Goal: Entertainment & Leisure: Consume media (video, audio)

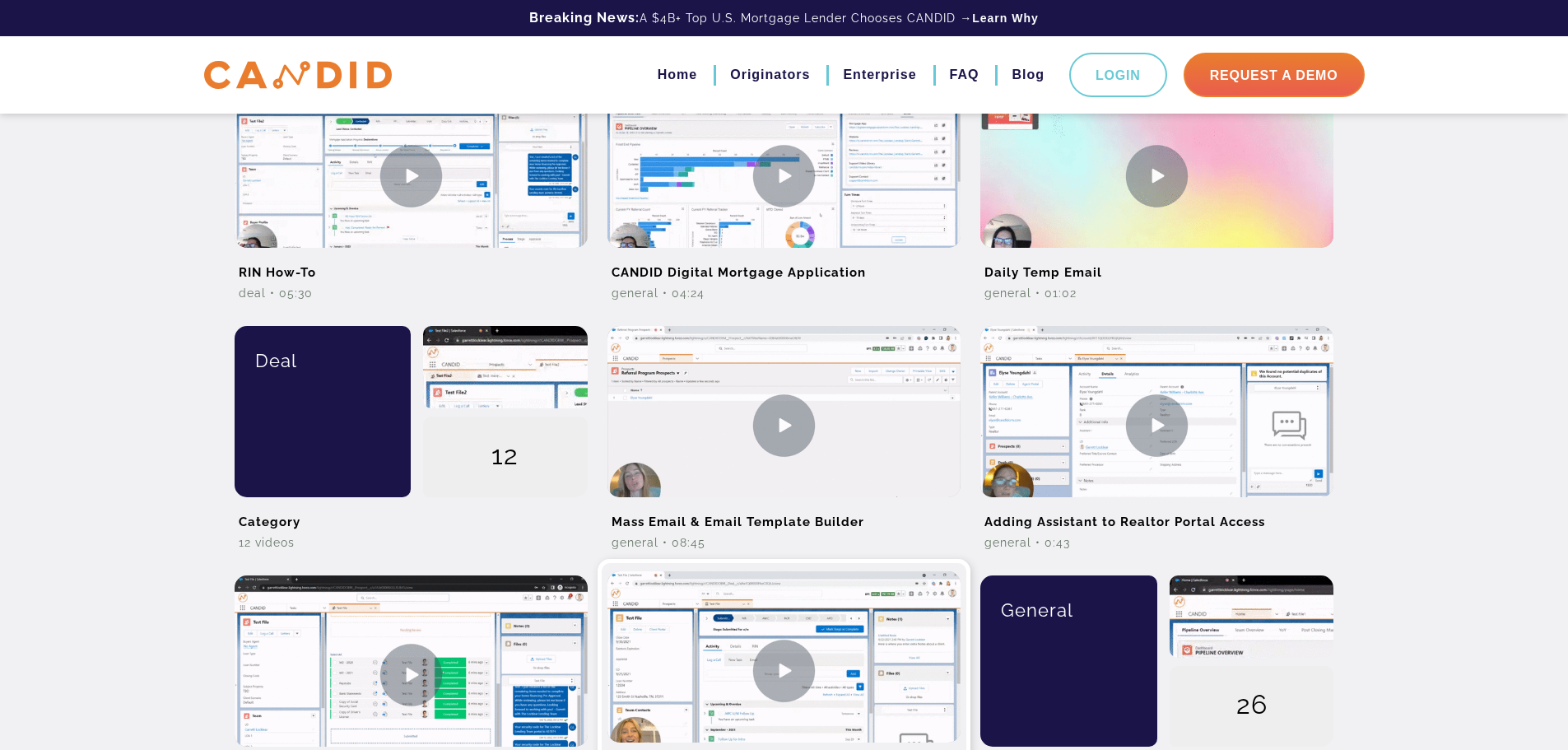
scroll to position [823, 0]
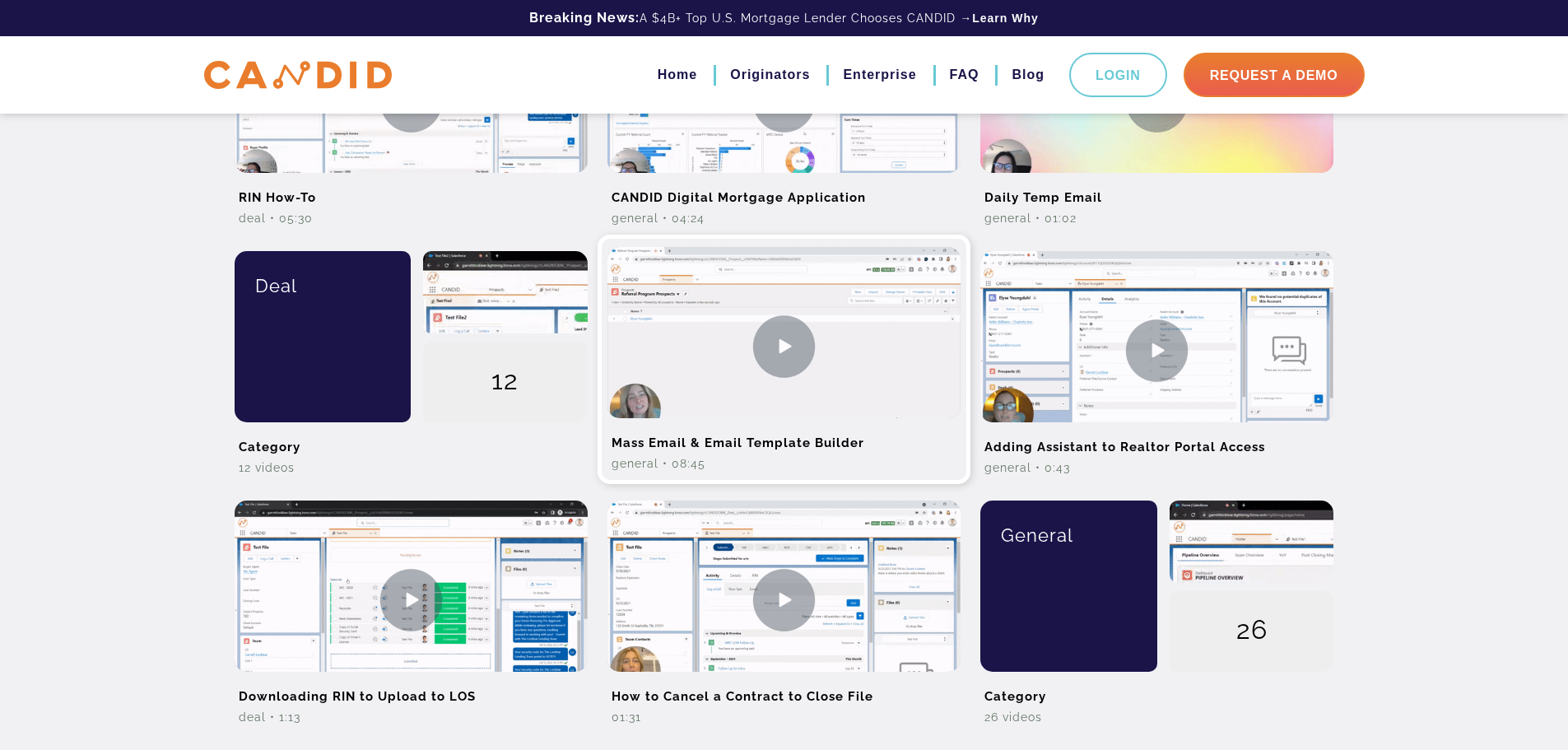
click at [758, 434] on h2 "Mass Email & Email Template Builder" at bounding box center [784, 436] width 353 height 37
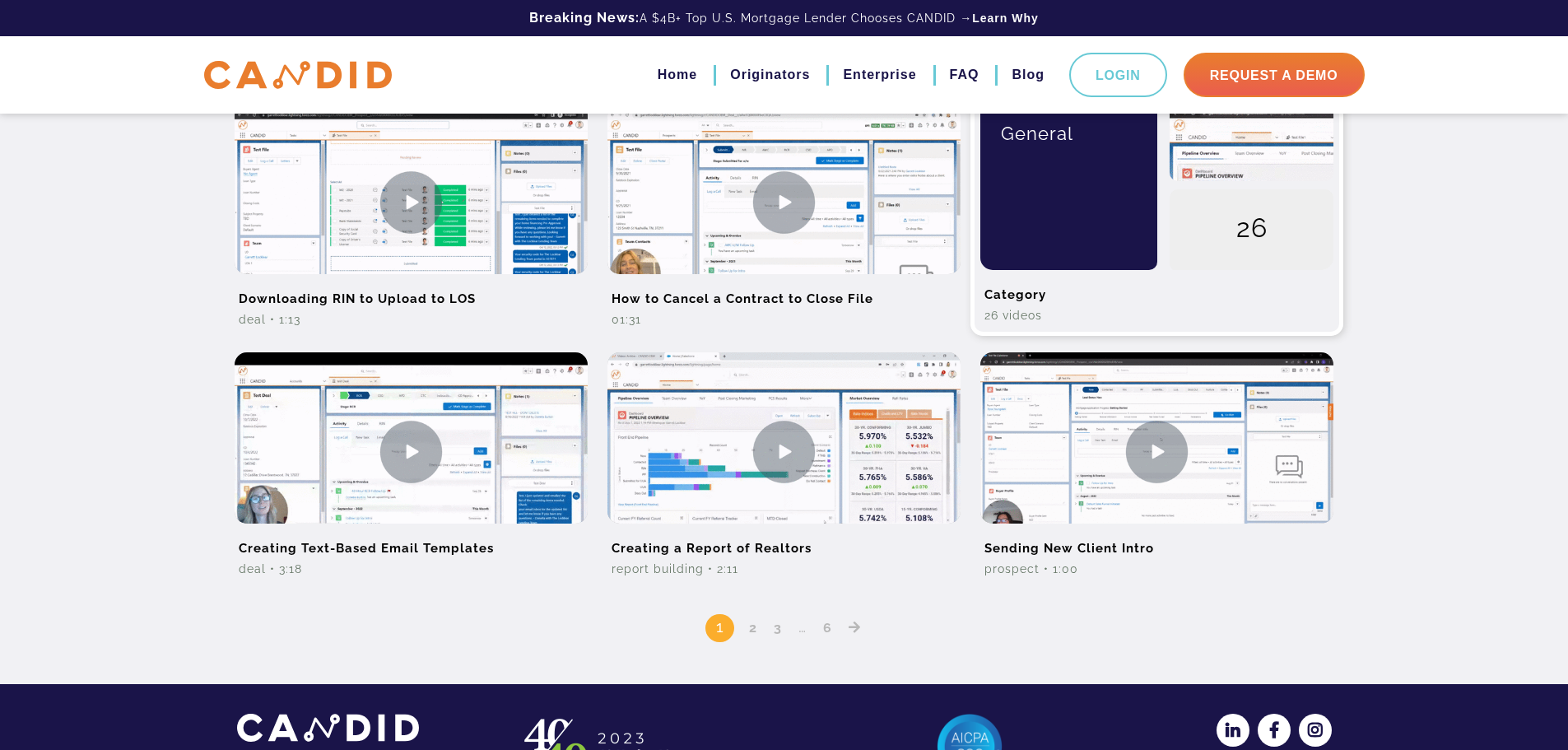
scroll to position [1235, 0]
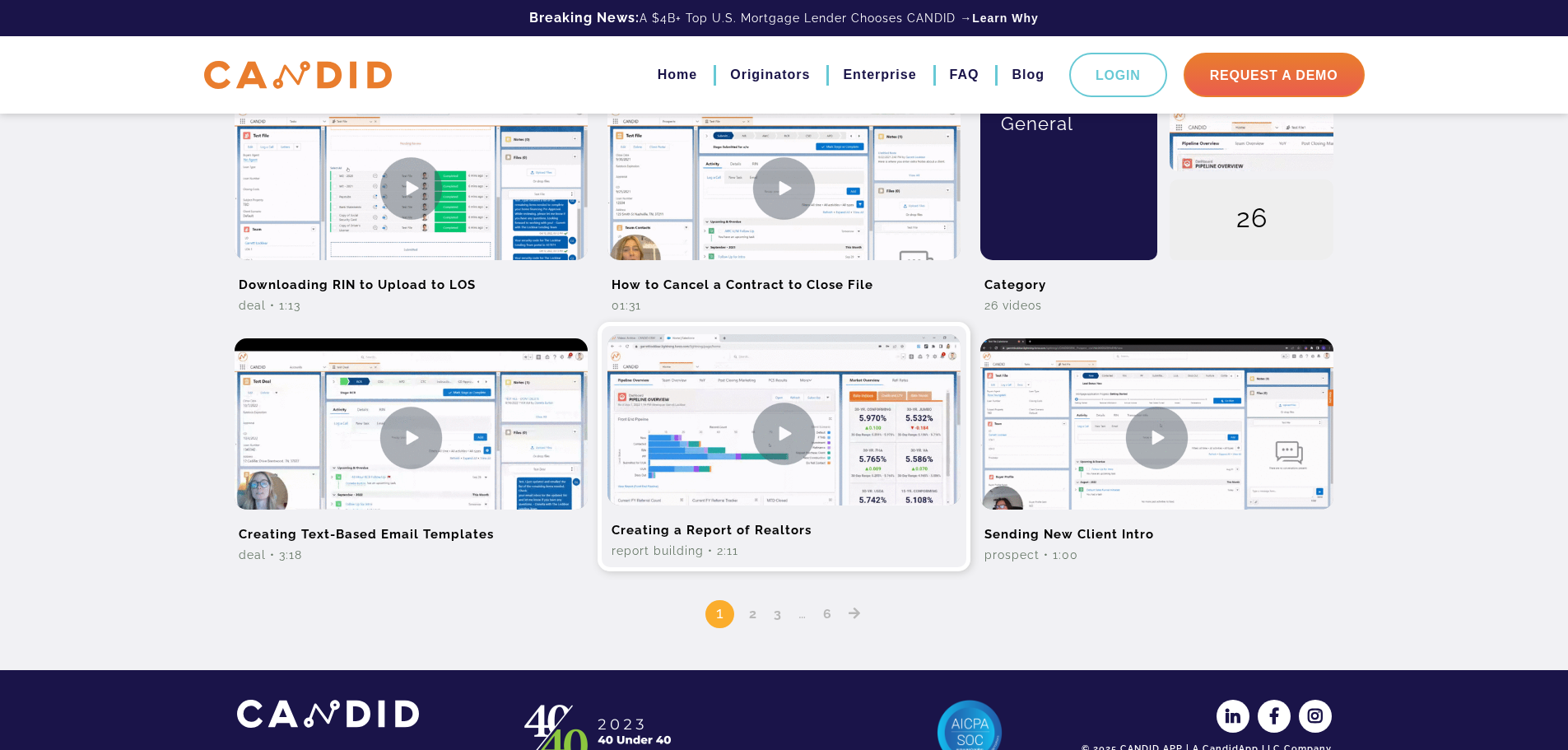
click at [760, 497] on img at bounding box center [784, 433] width 353 height 198
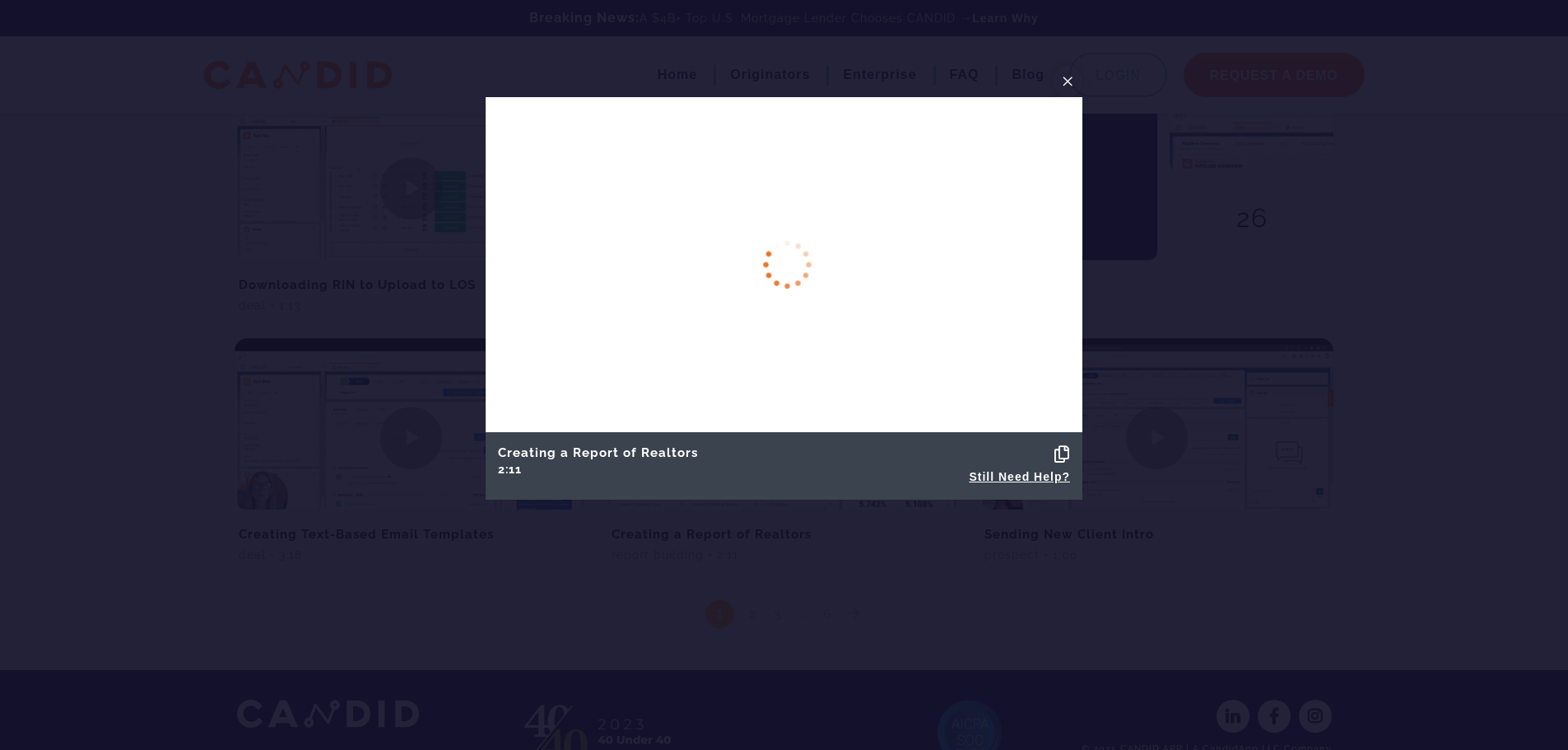
click at [1076, 79] on button "×" at bounding box center [1067, 81] width 30 height 31
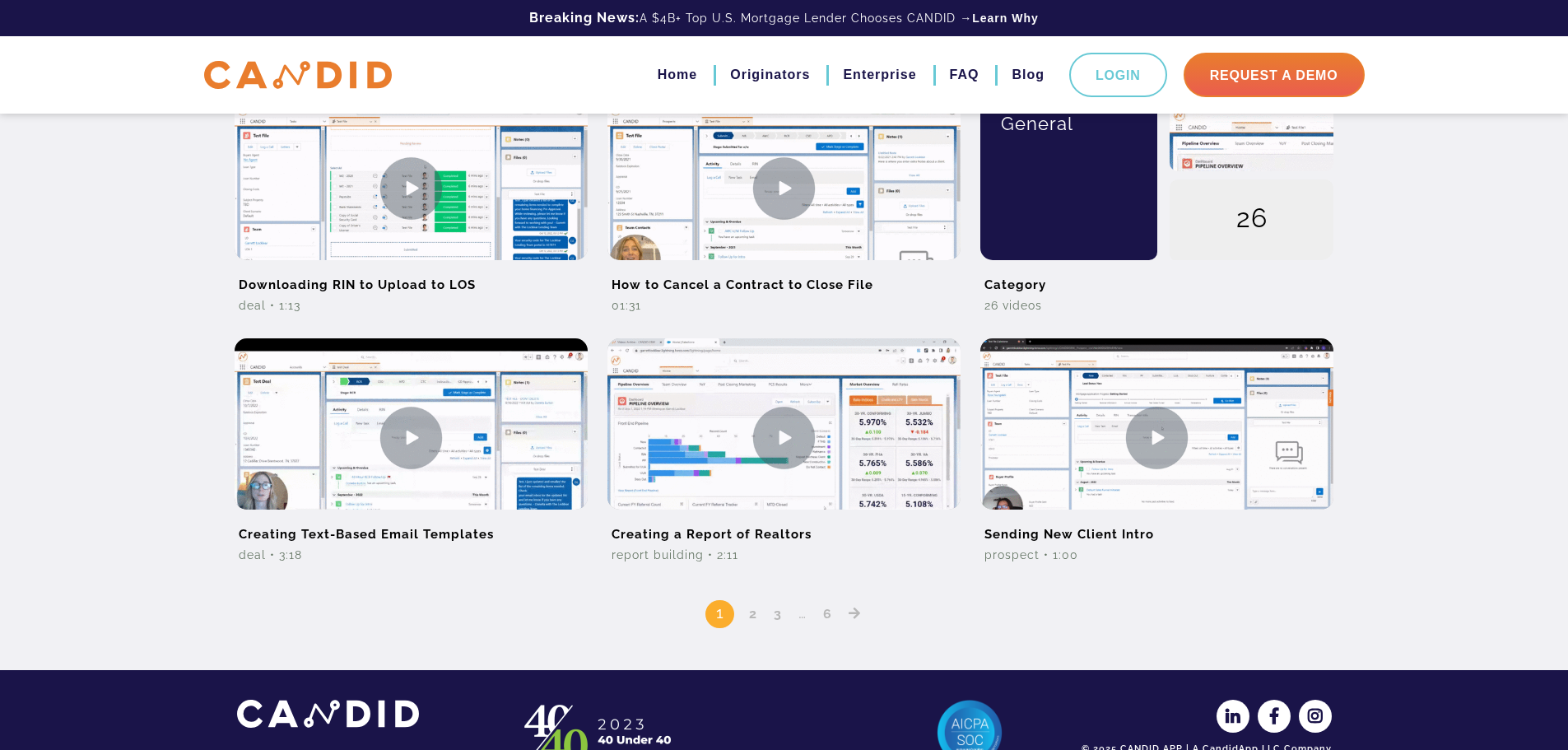
click at [750, 616] on link "2" at bounding box center [753, 613] width 20 height 15
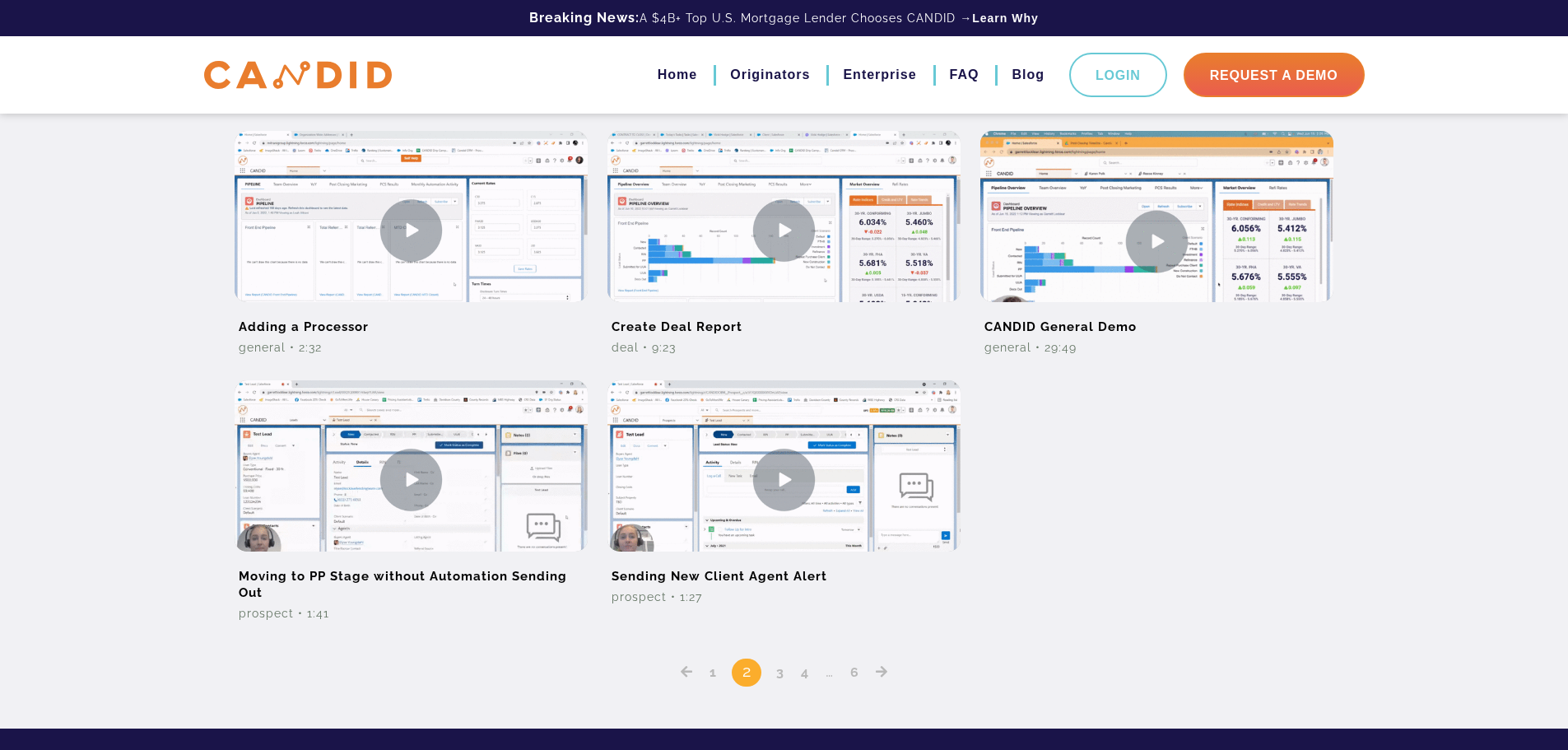
scroll to position [1317, 0]
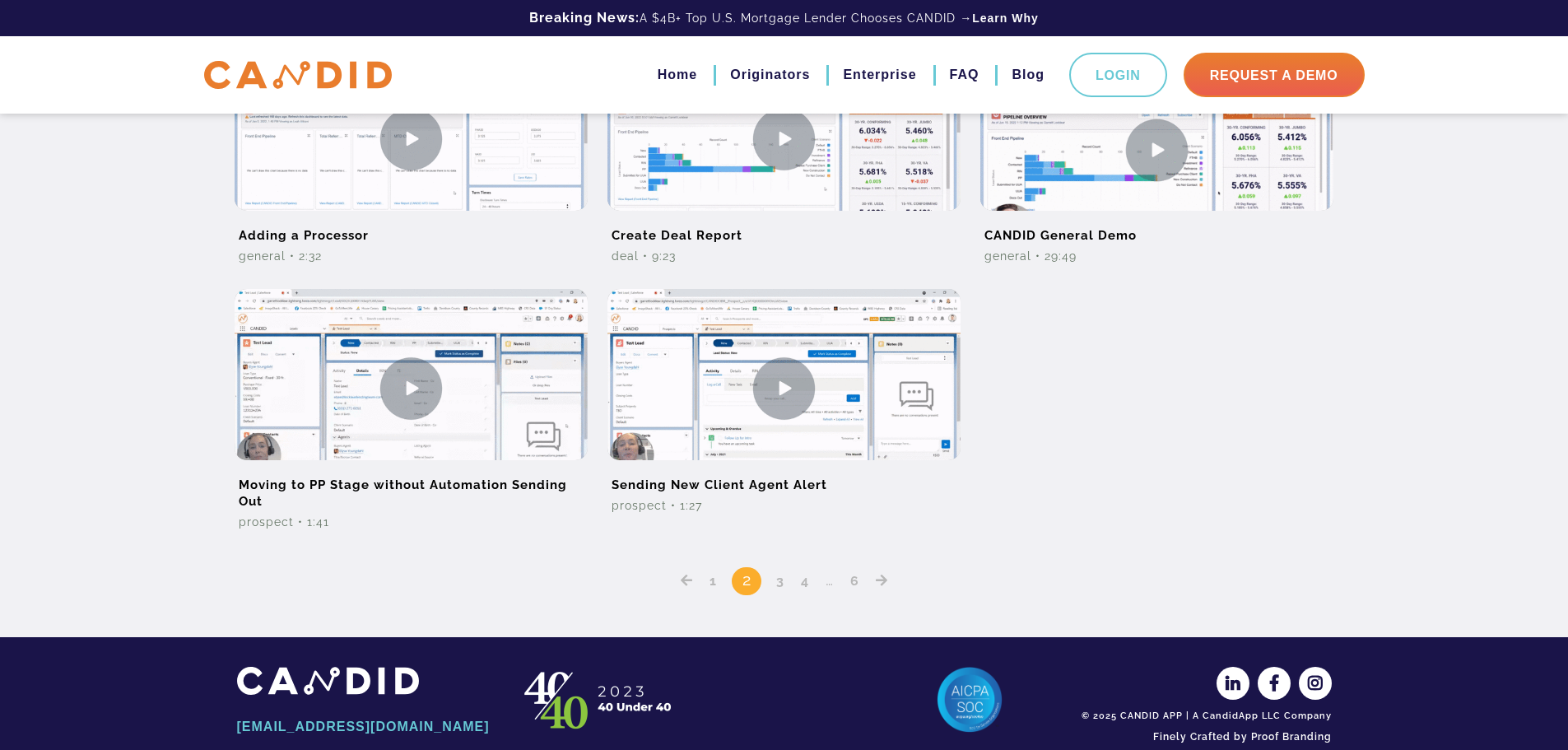
click at [781, 586] on link "3" at bounding box center [780, 581] width 20 height 15
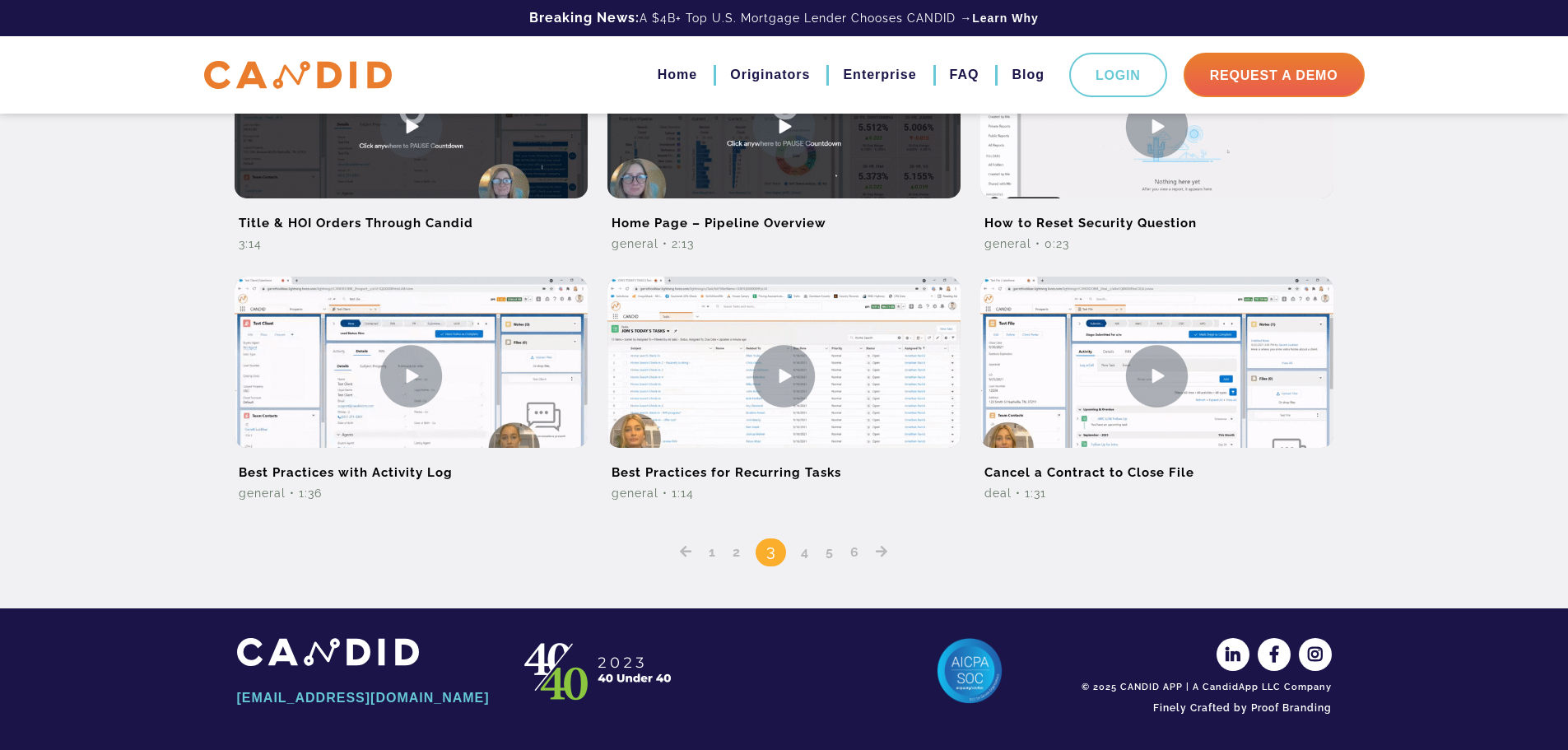
scroll to position [1047, 0]
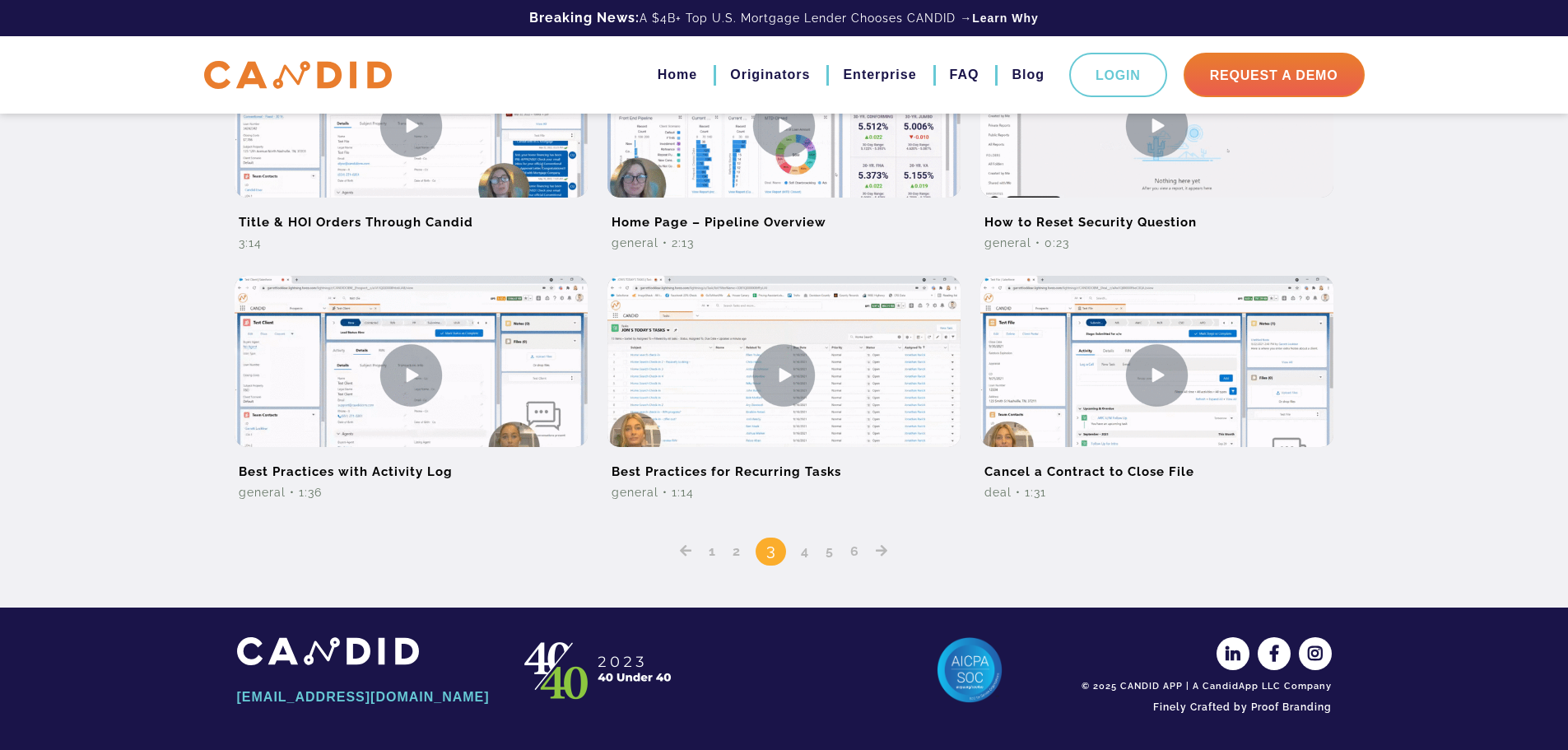
click at [810, 547] on link "4" at bounding box center [805, 551] width 20 height 15
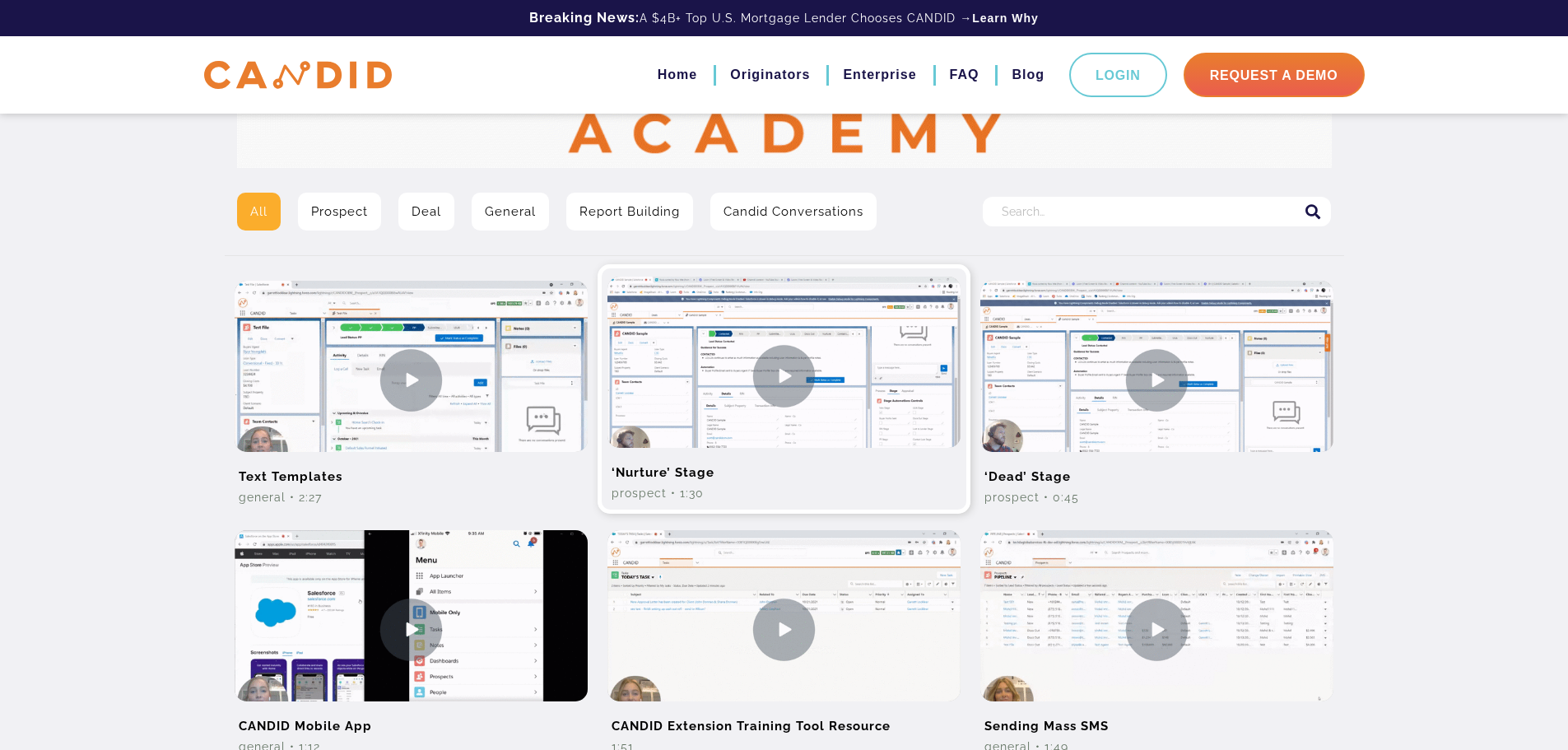
scroll to position [329, 0]
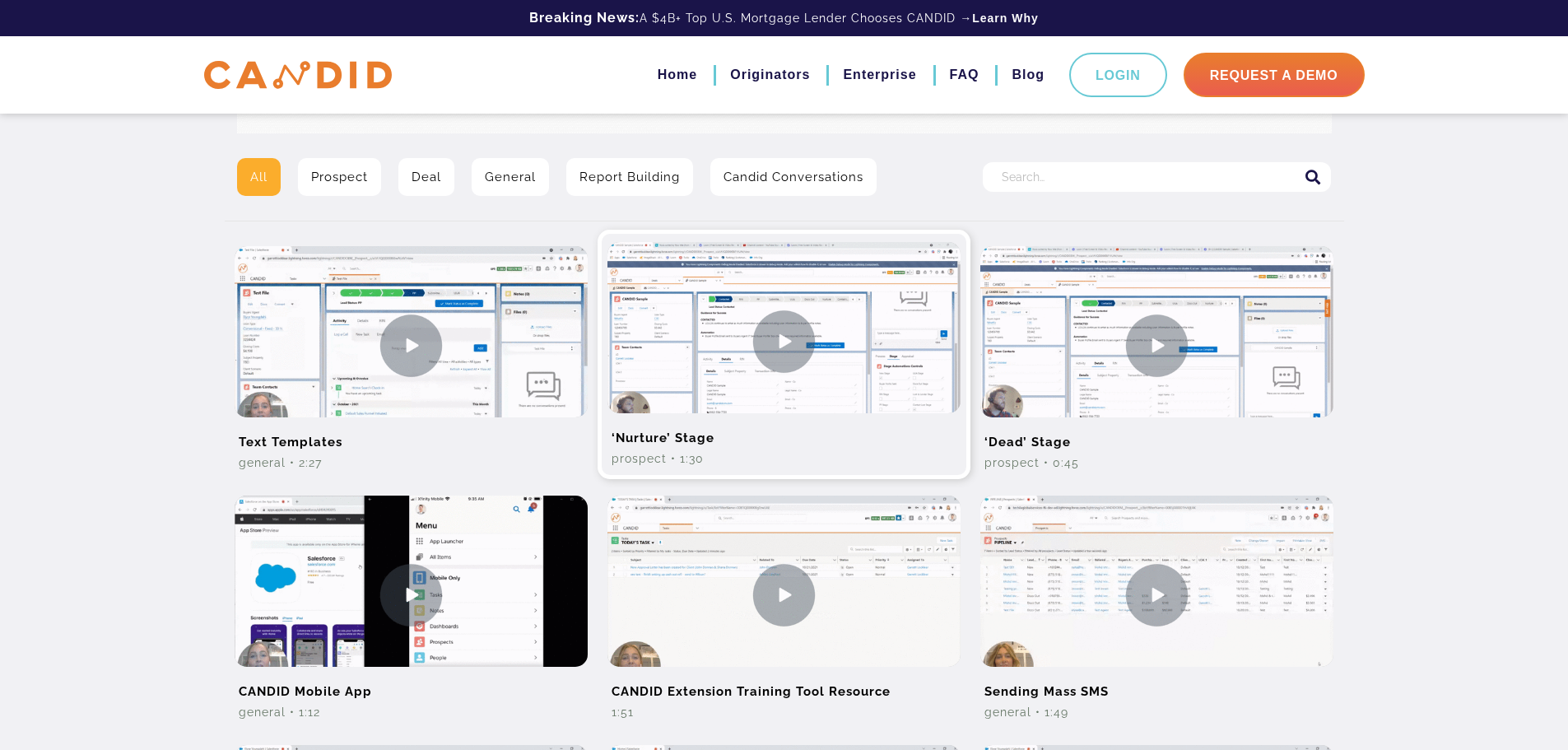
click at [688, 442] on h2 "‘Nurture’ Stage" at bounding box center [784, 431] width 353 height 37
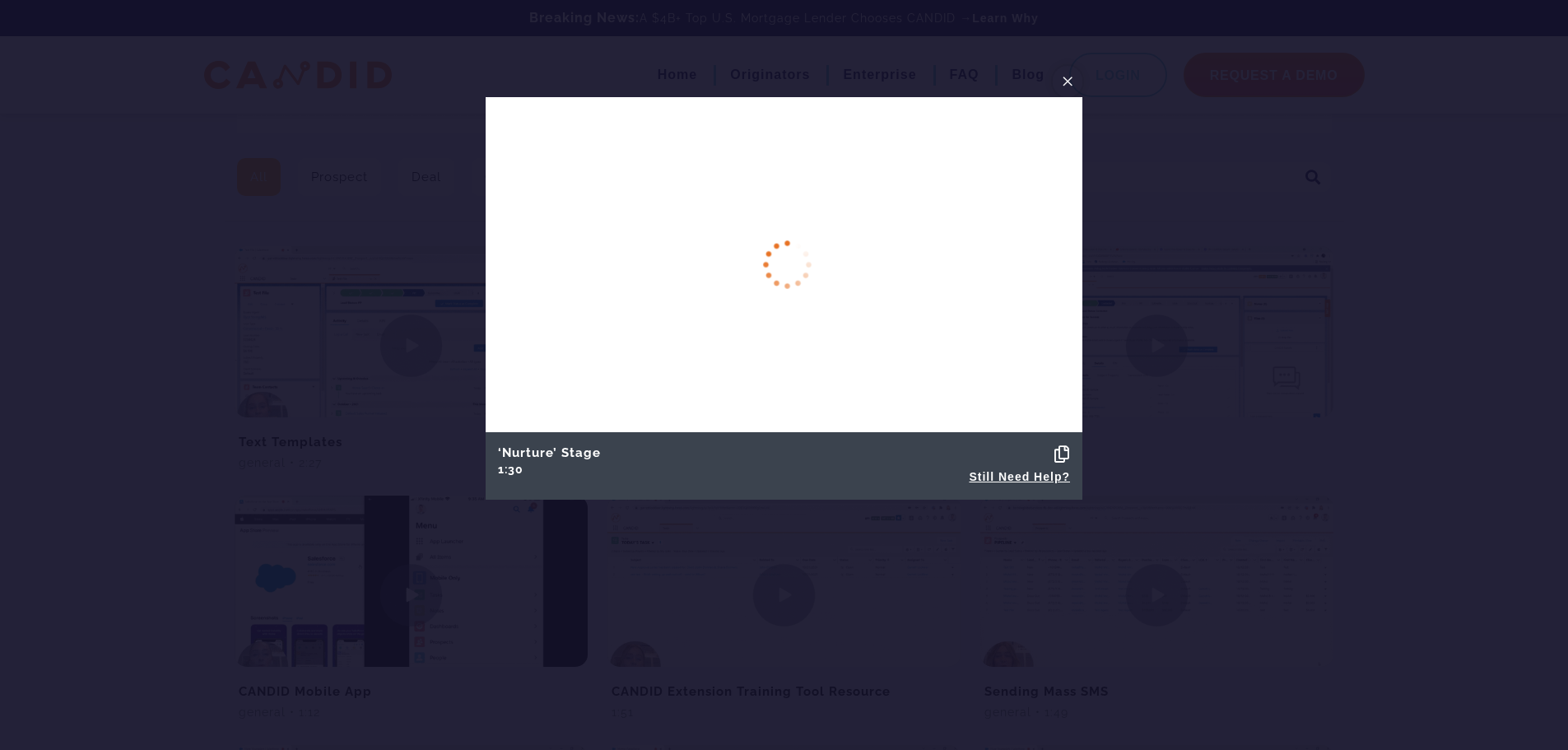
click at [1077, 78] on button "×" at bounding box center [1067, 81] width 30 height 31
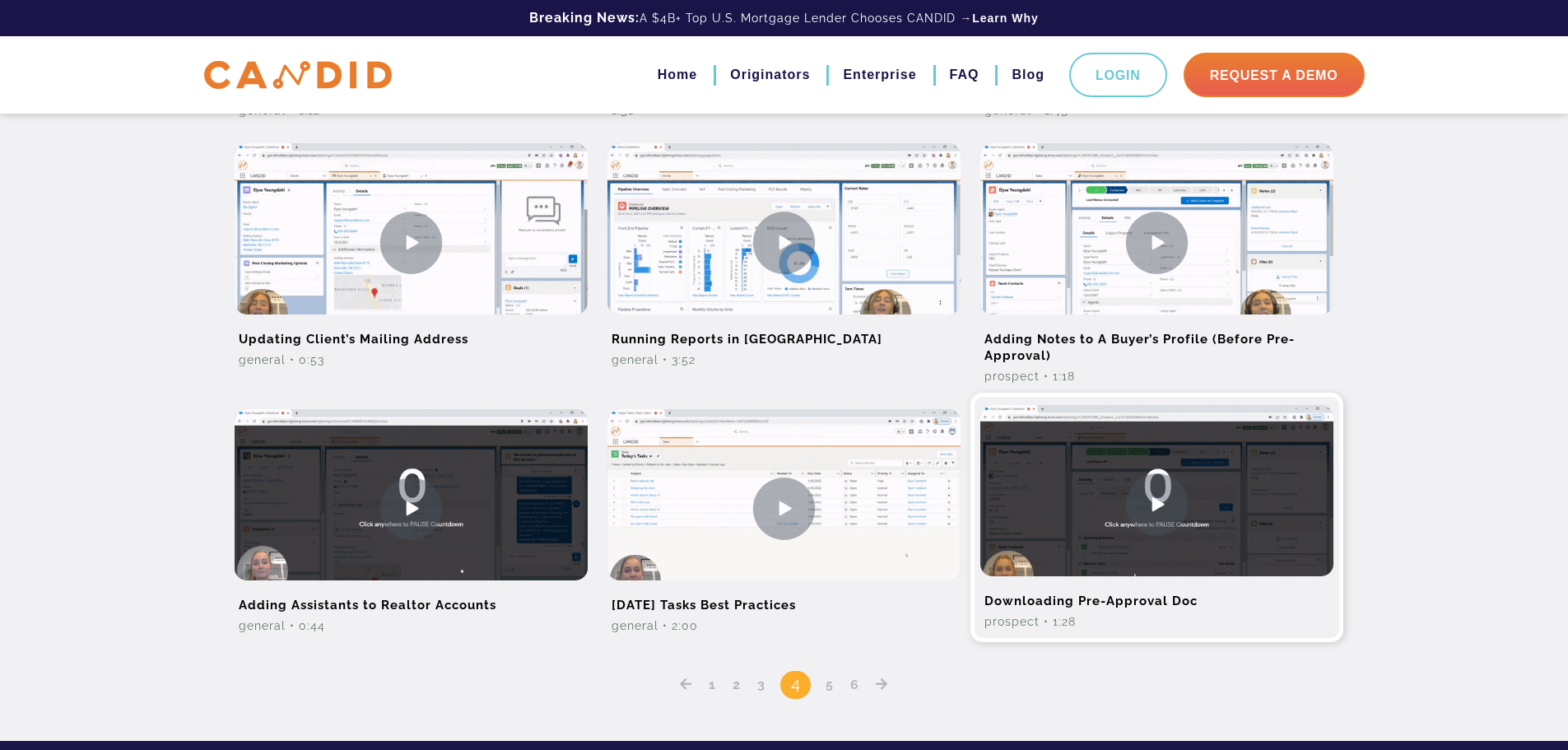
scroll to position [988, 0]
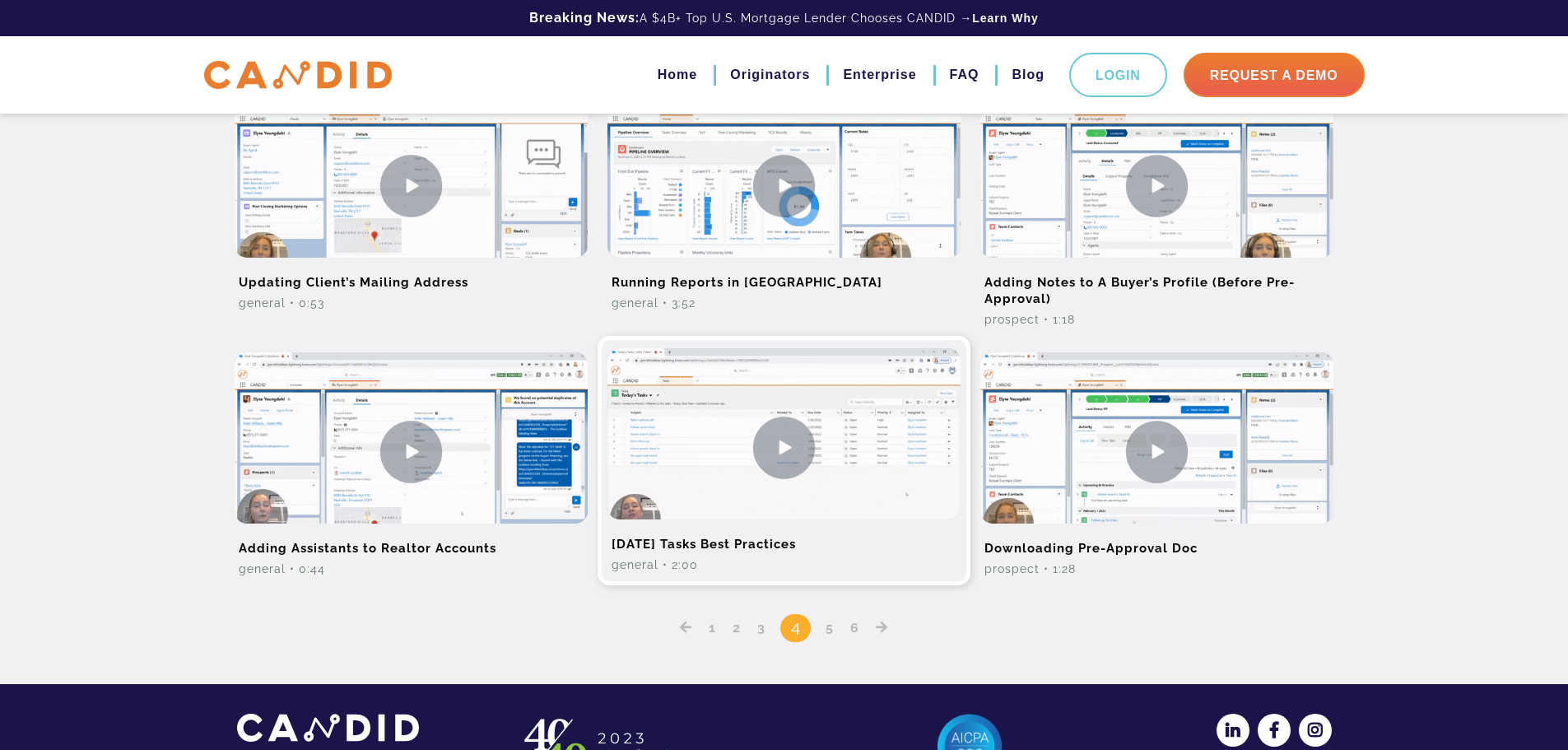
click at [706, 555] on h2 "Today’s Tasks Best Practices" at bounding box center [784, 538] width 353 height 37
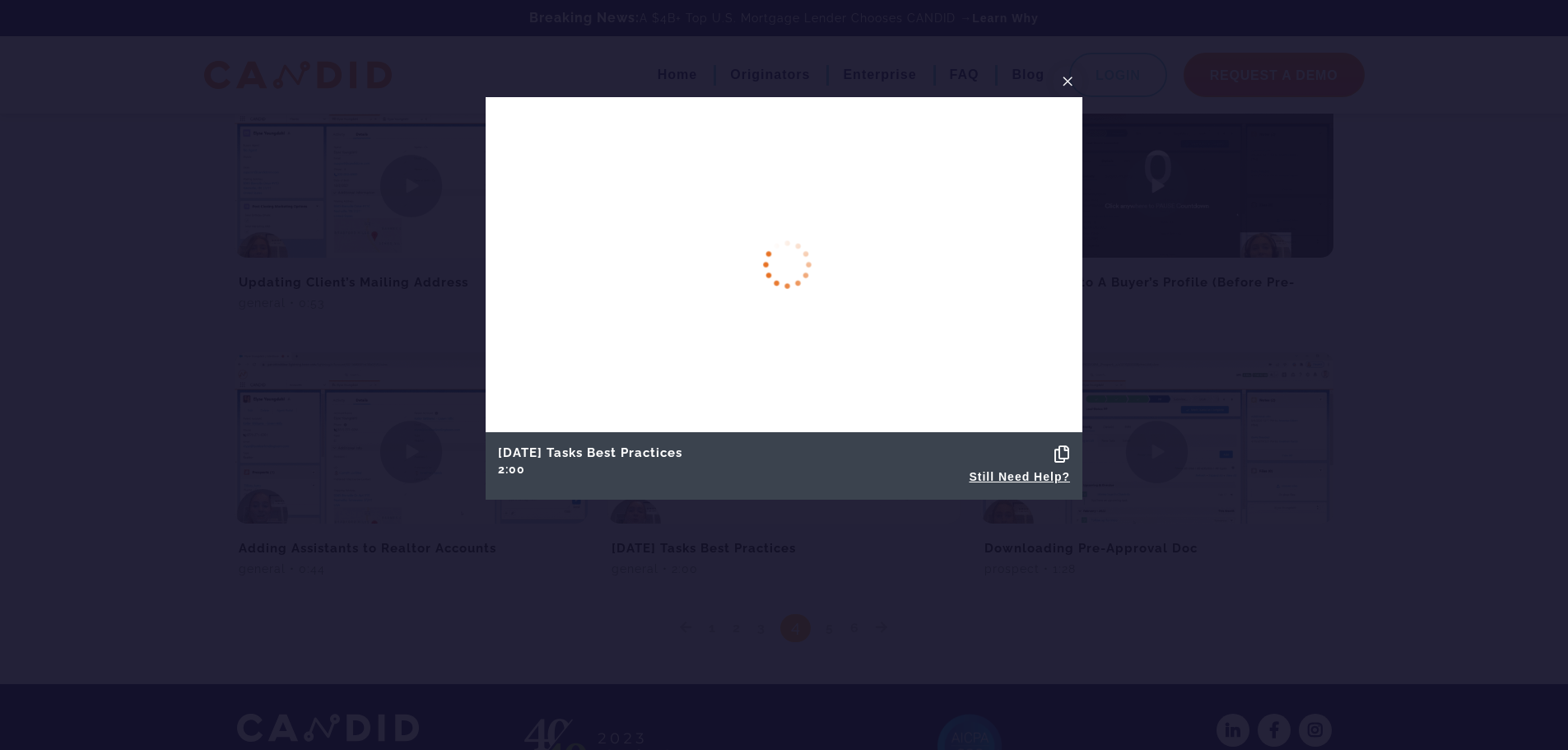
scroll to position [925, 0]
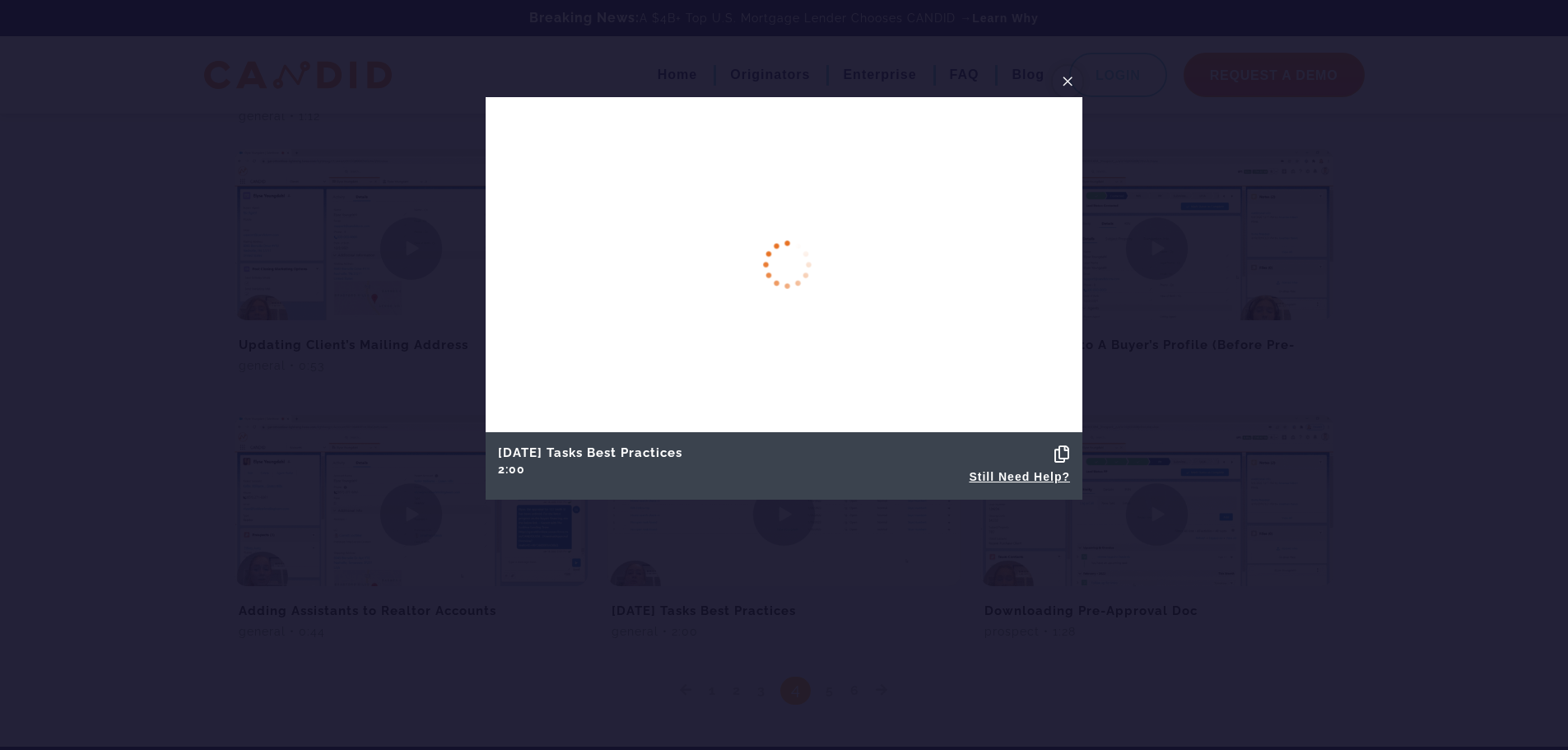
click at [1065, 81] on span "×" at bounding box center [1067, 81] width 13 height 26
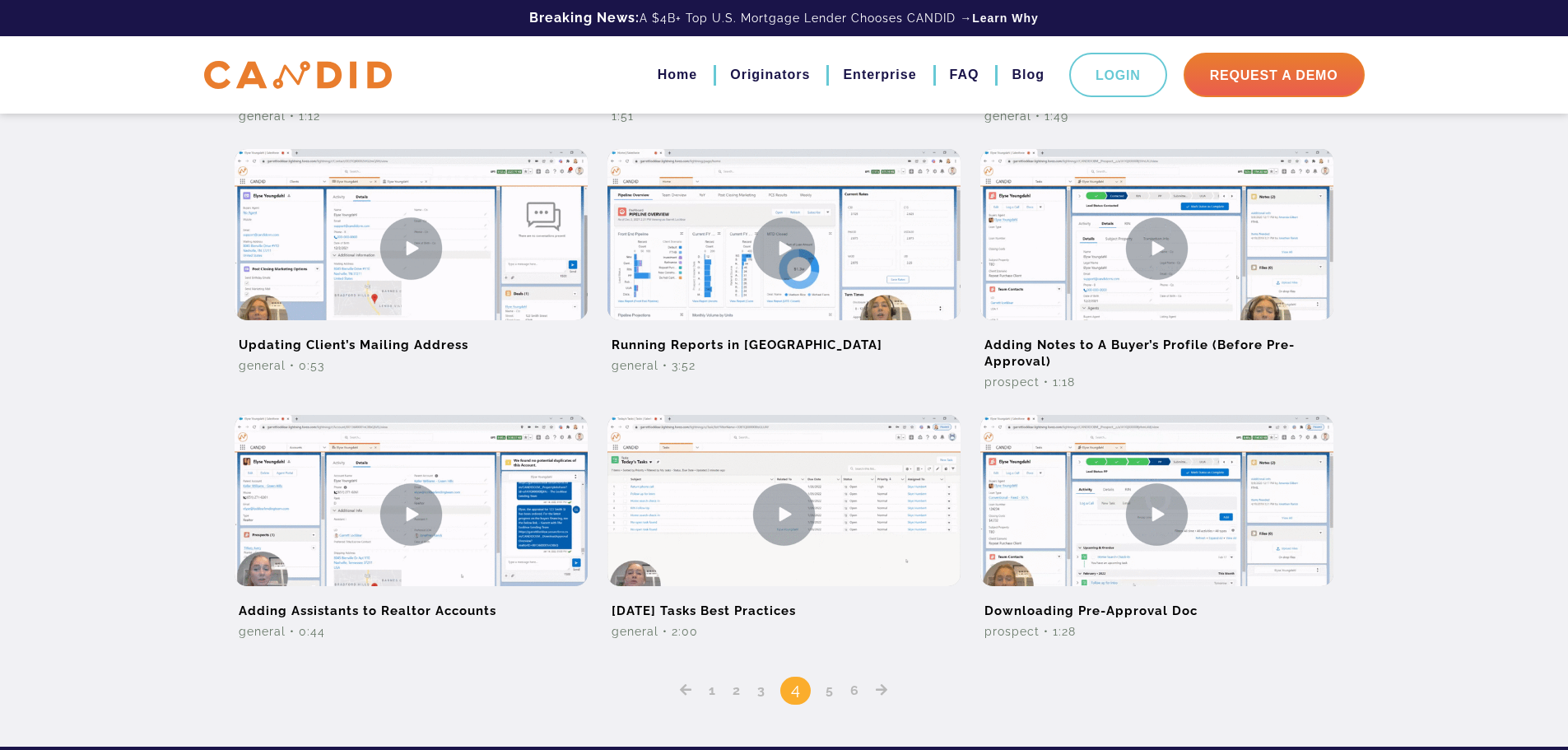
click at [875, 692] on link "Posts pagination" at bounding box center [882, 690] width 24 height 15
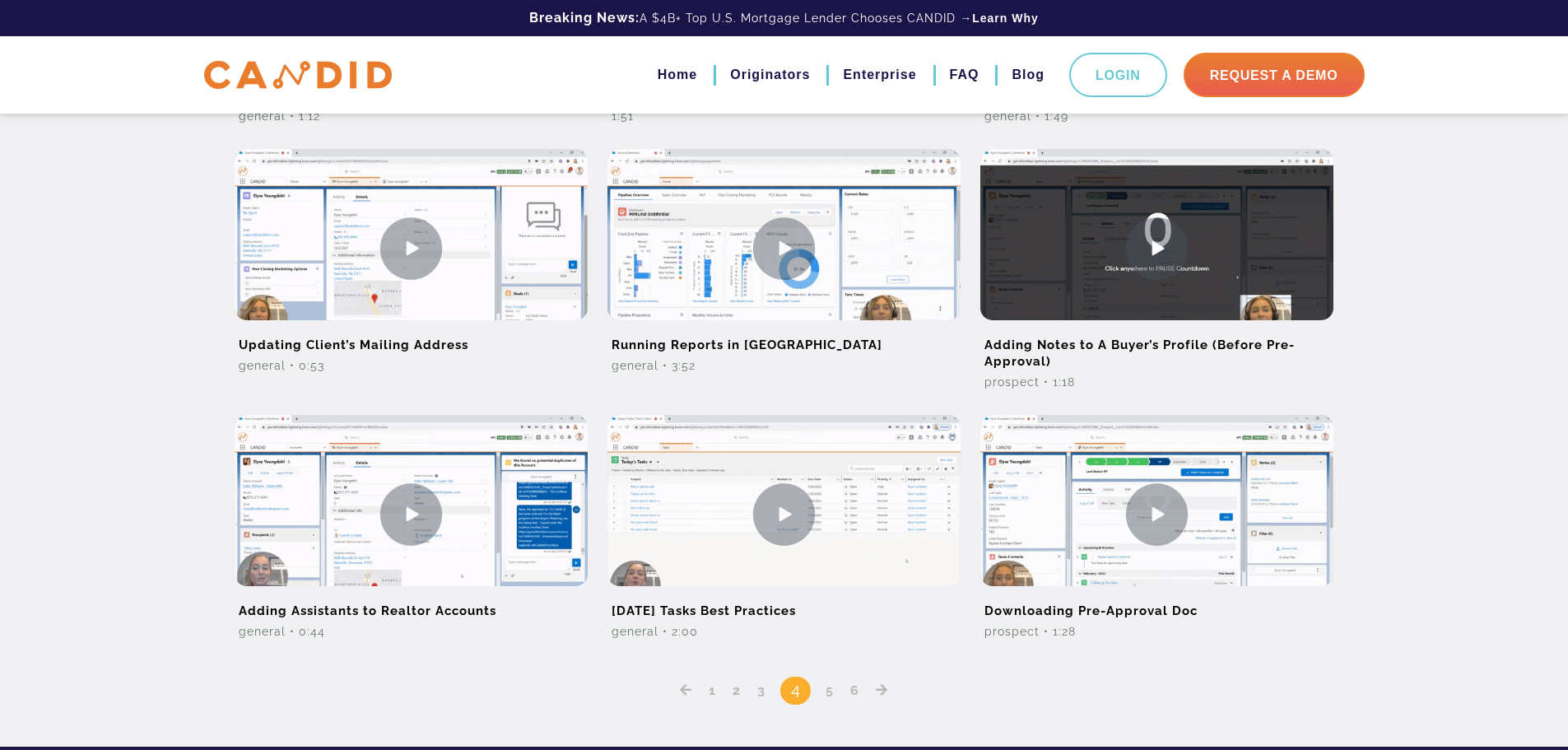
click at [883, 691] on icon "Posts pagination" at bounding box center [882, 690] width 13 height 13
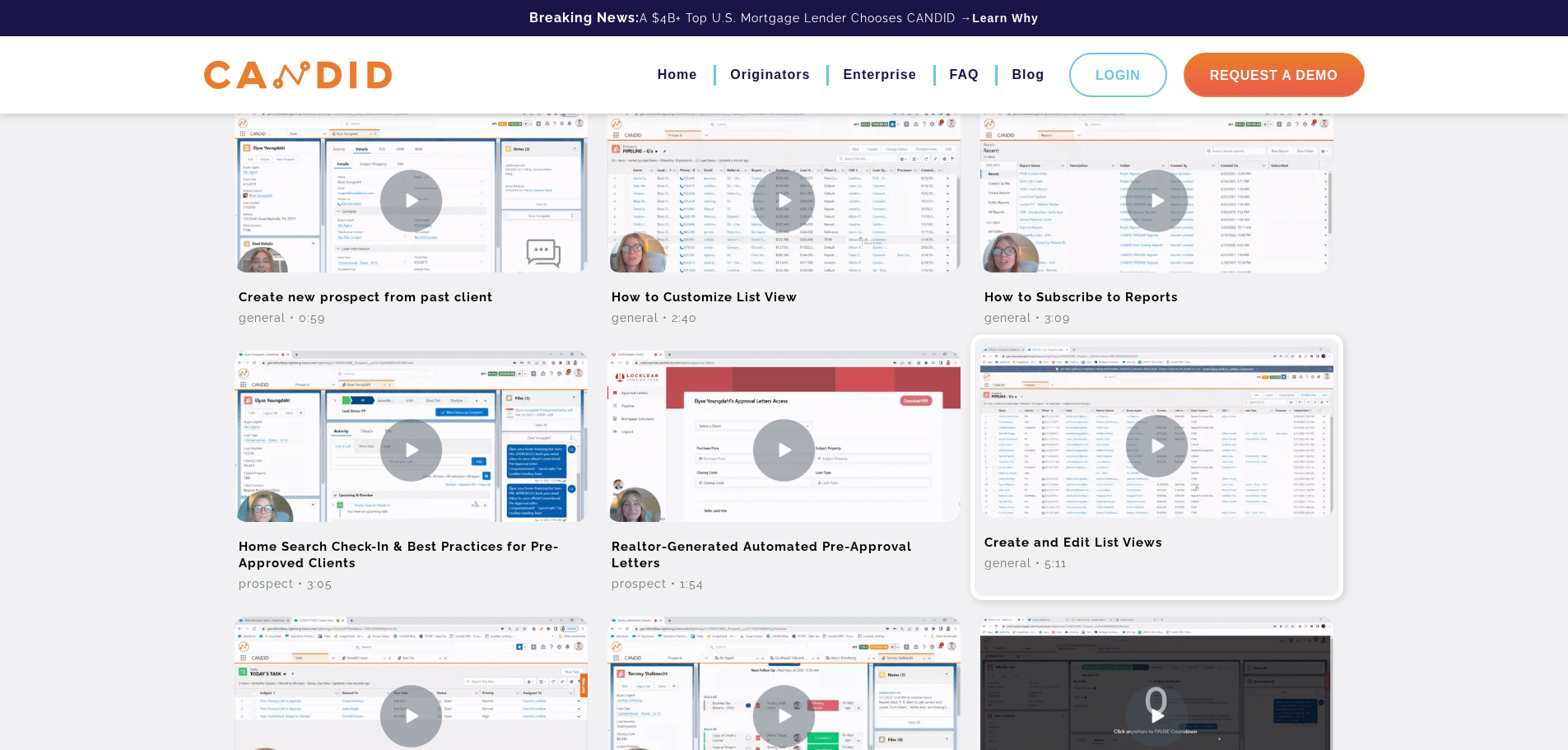
scroll to position [494, 0]
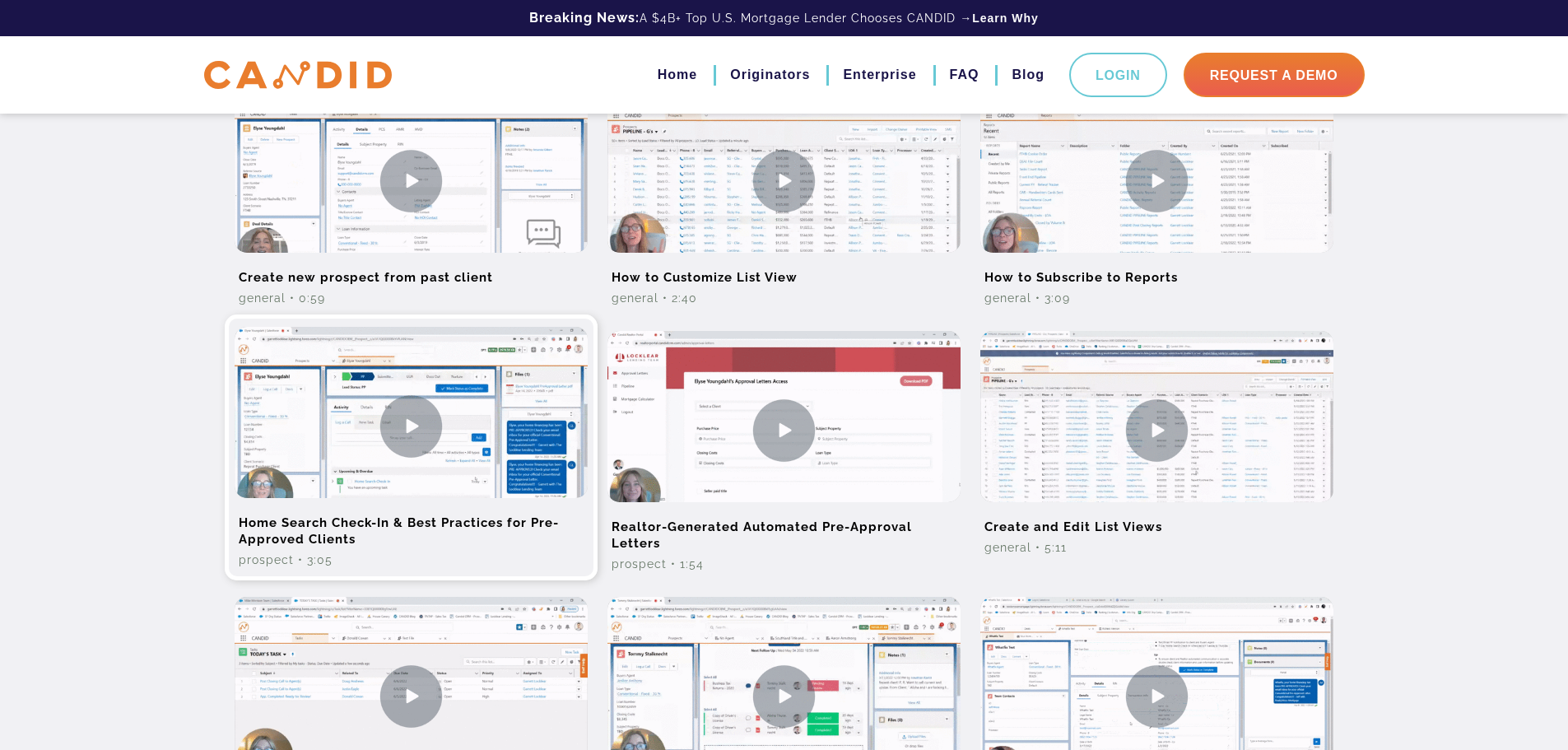
click at [323, 543] on h2 "Home Search Check-In & Best Practices for Pre-Approved Clients" at bounding box center [411, 525] width 353 height 54
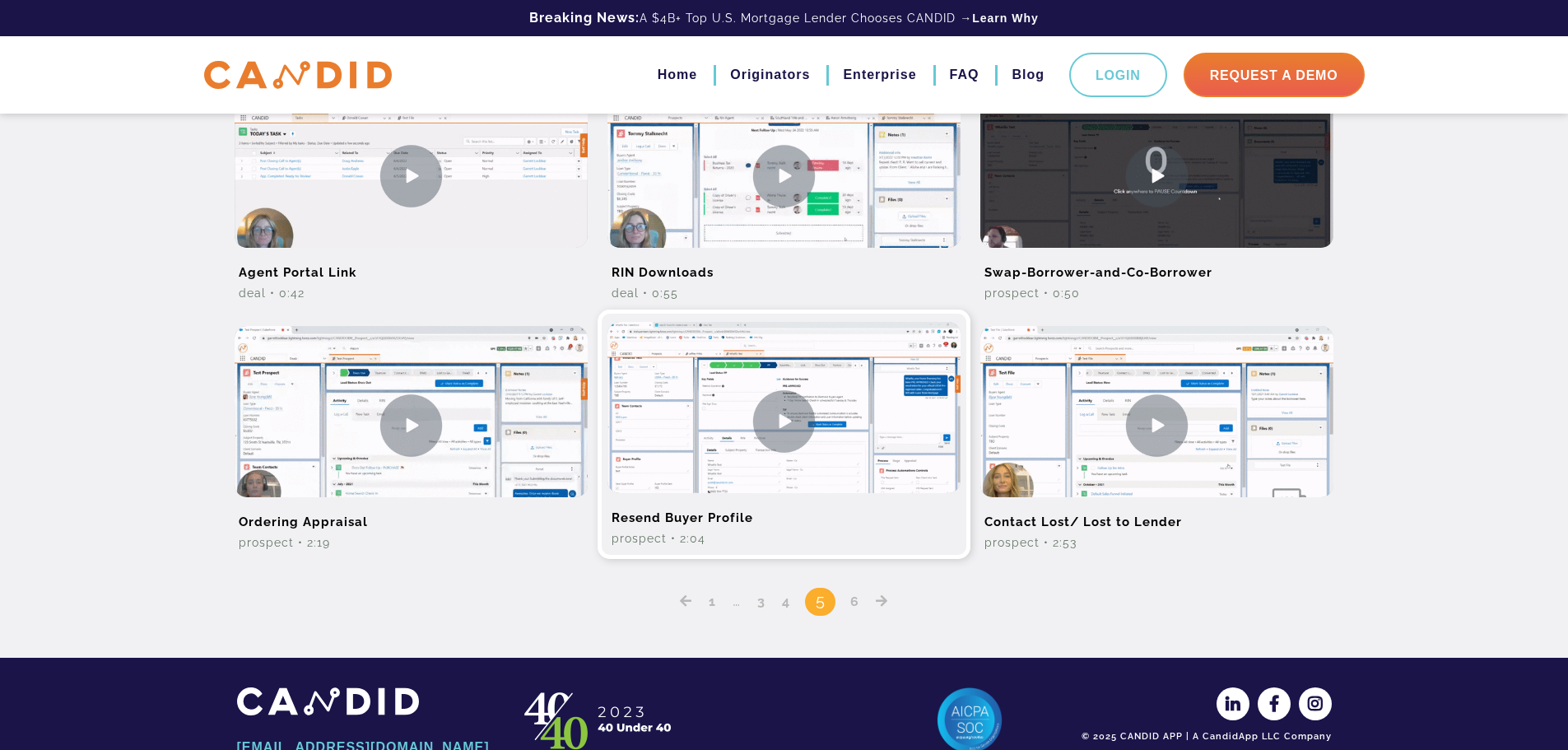
scroll to position [1065, 0]
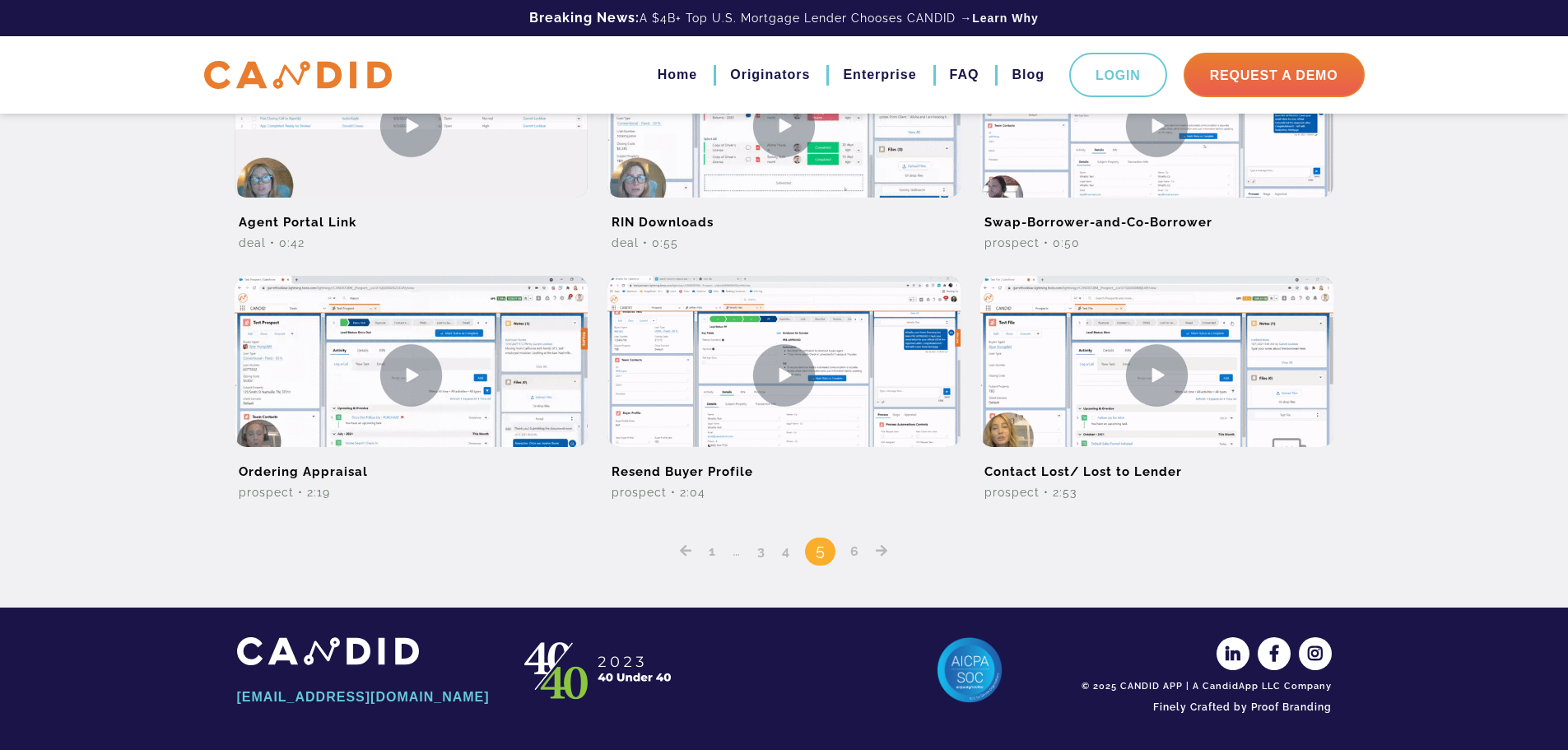
click at [883, 556] on icon "Posts pagination" at bounding box center [882, 551] width 13 height 13
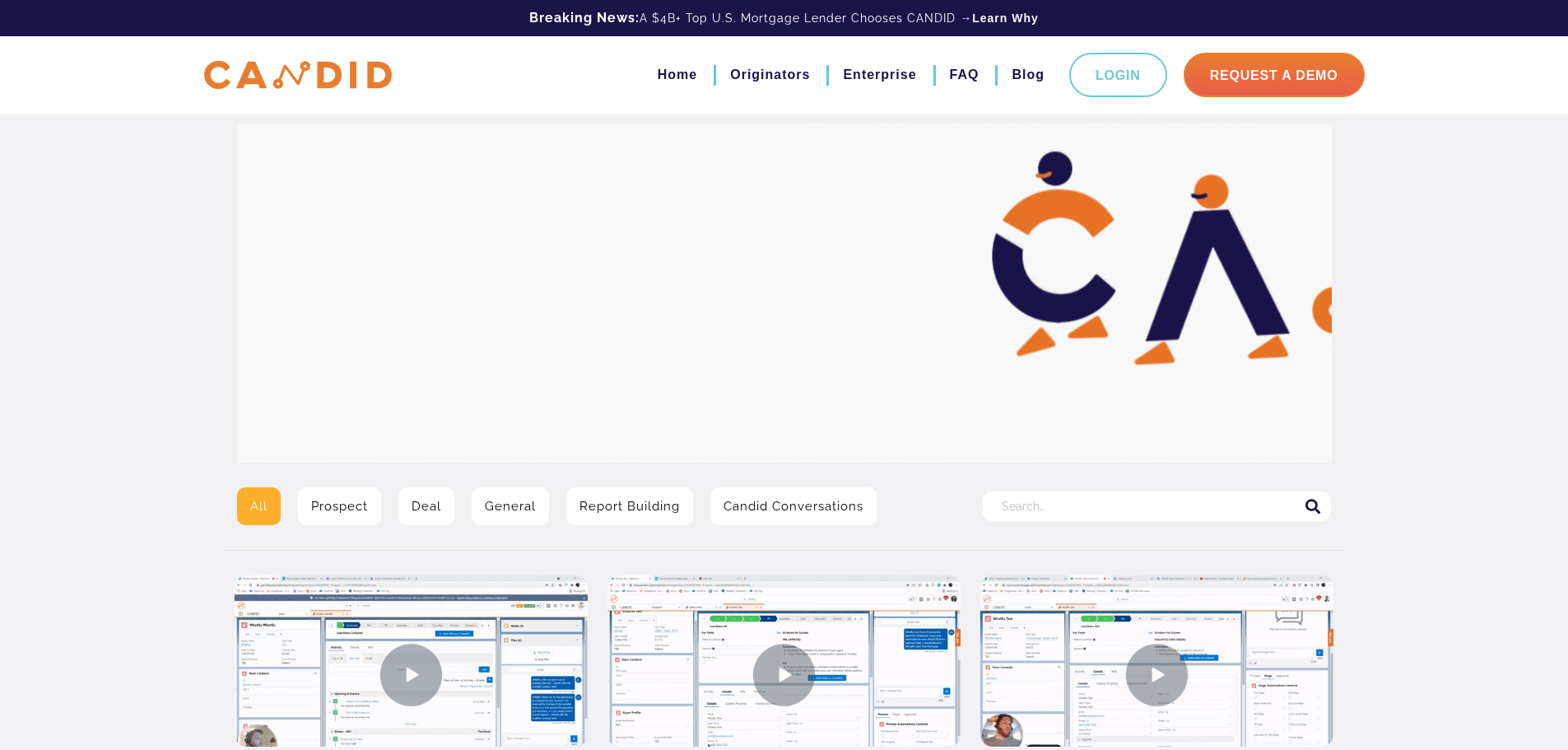
click at [821, 514] on link "Candid Conversations" at bounding box center [793, 505] width 167 height 38
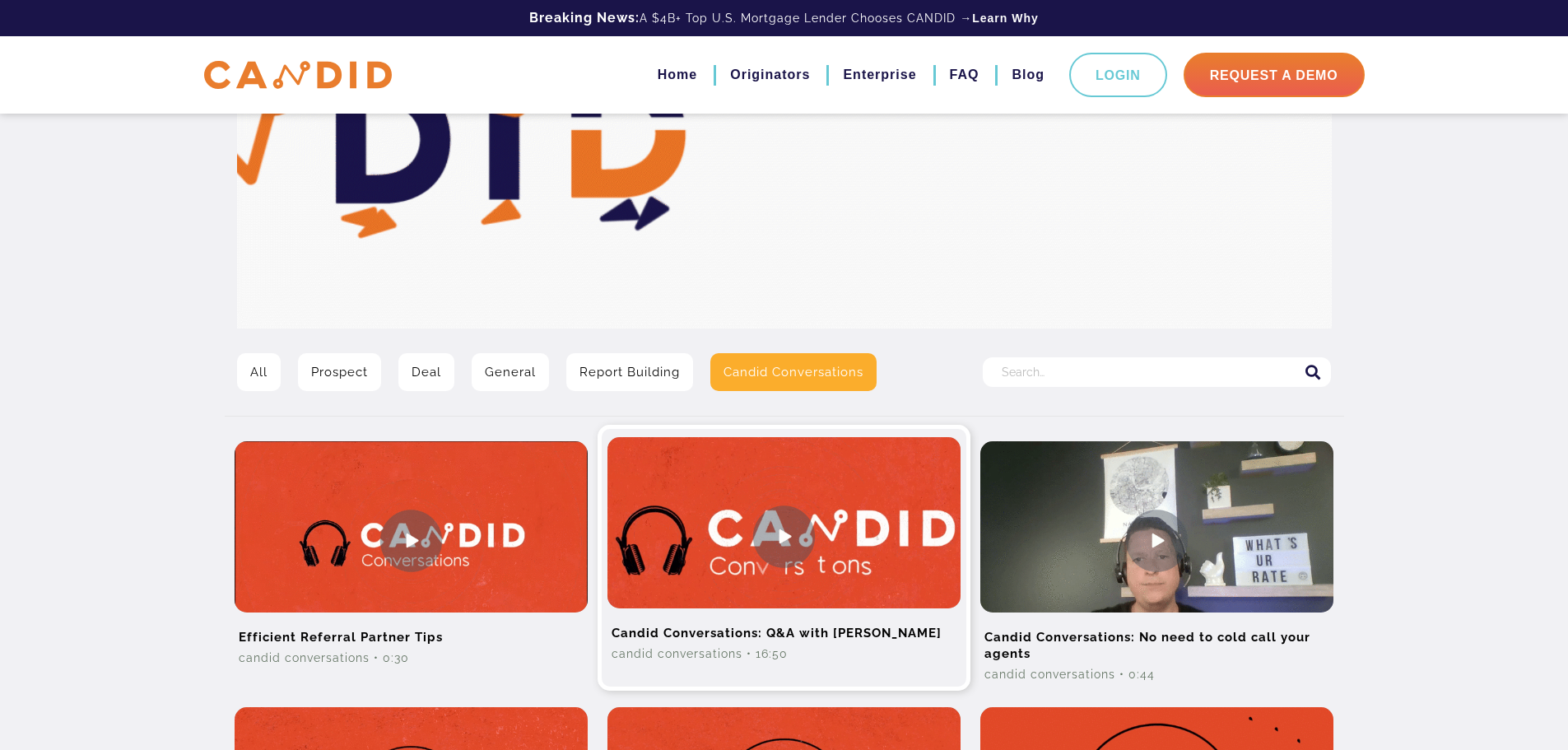
scroll to position [35, 0]
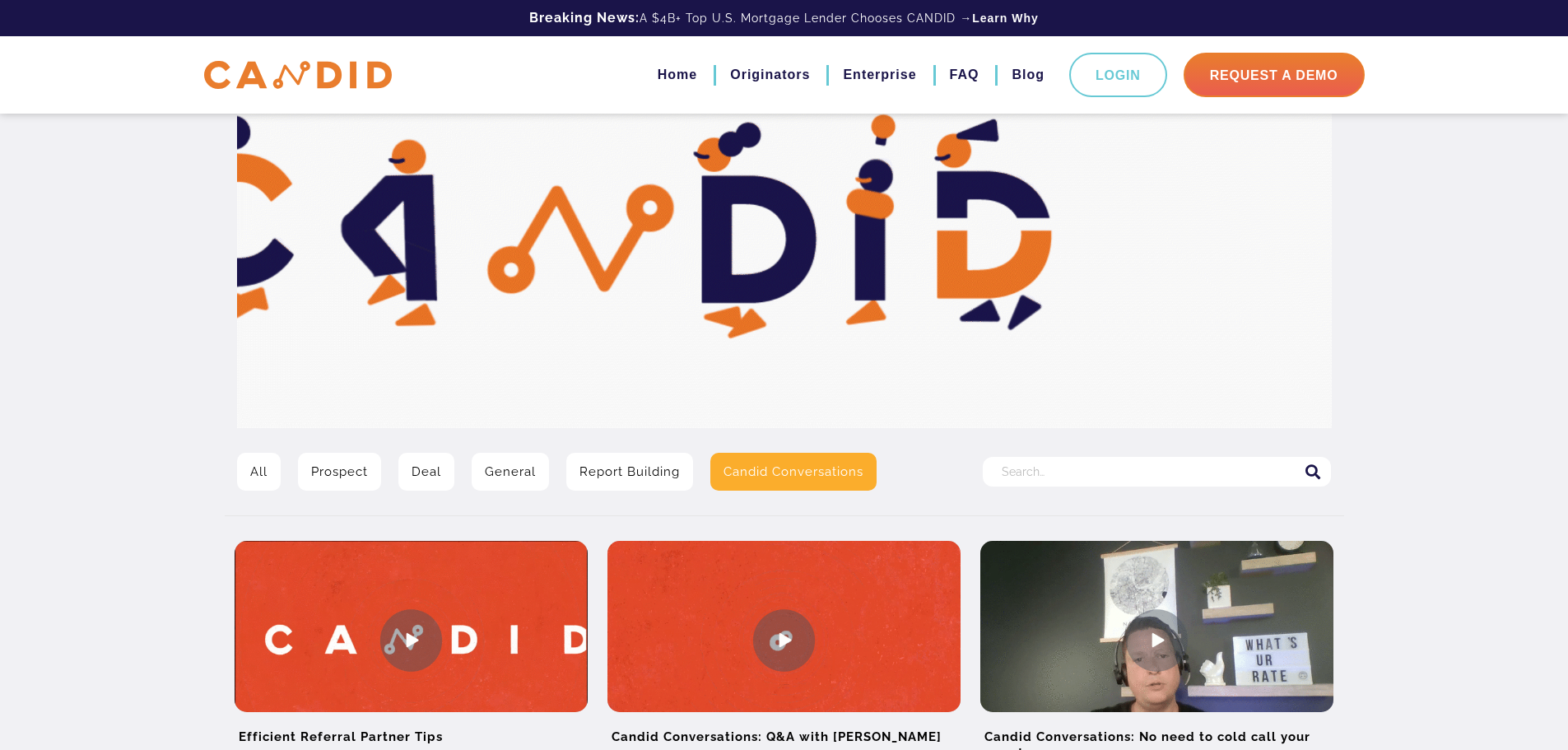
click at [508, 484] on link "General" at bounding box center [510, 471] width 77 height 38
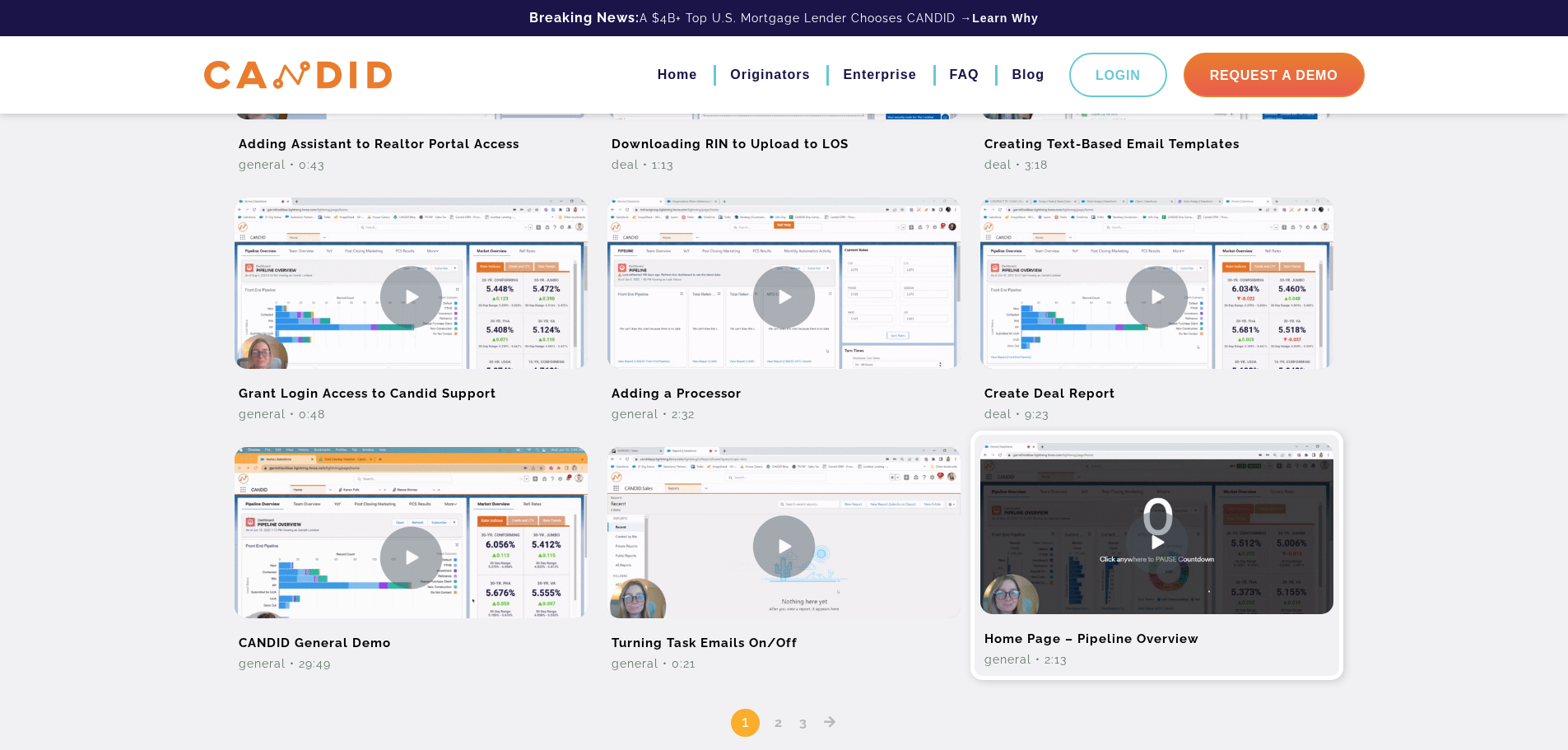
scroll to position [988, 0]
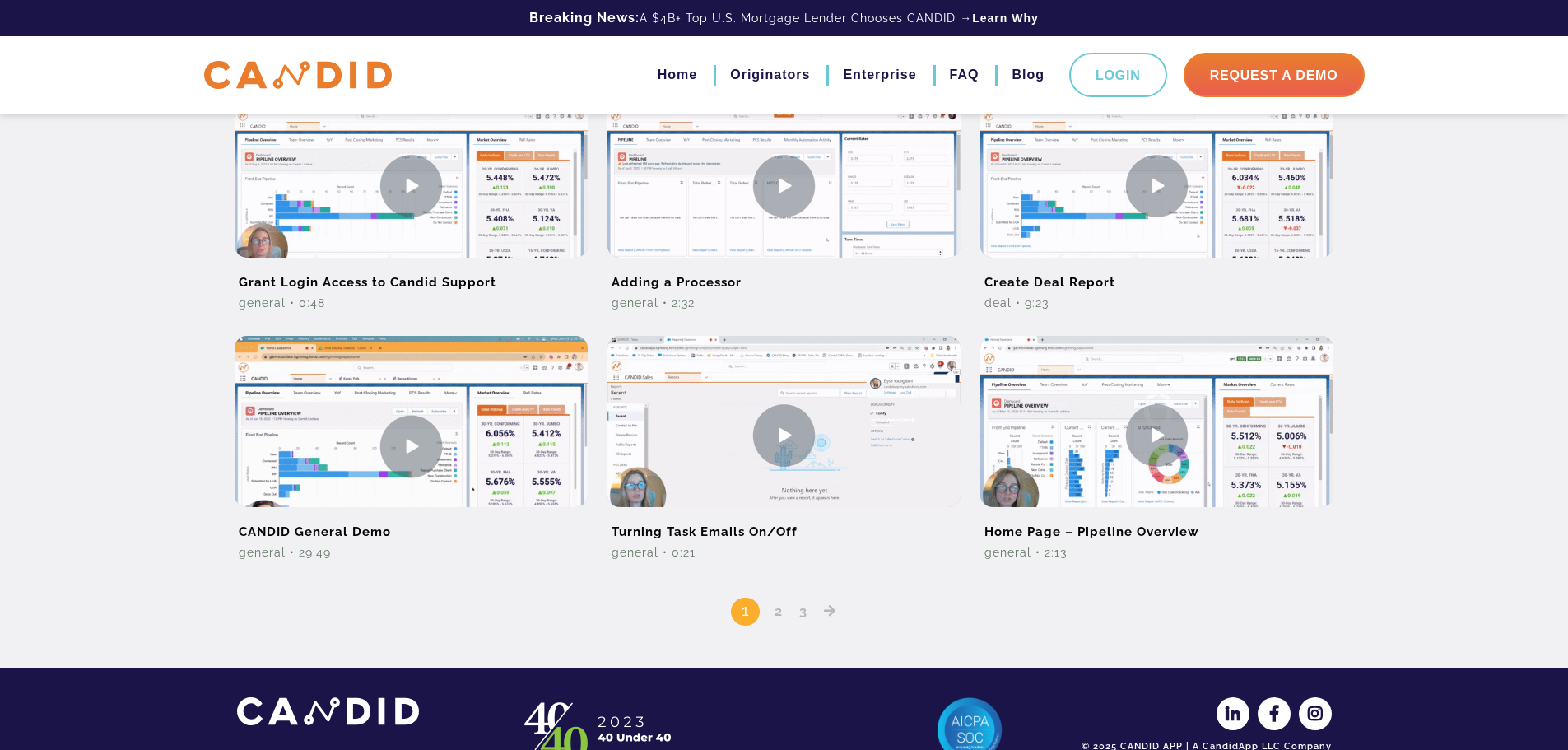
click at [826, 613] on icon "Posts pagination" at bounding box center [830, 611] width 13 height 13
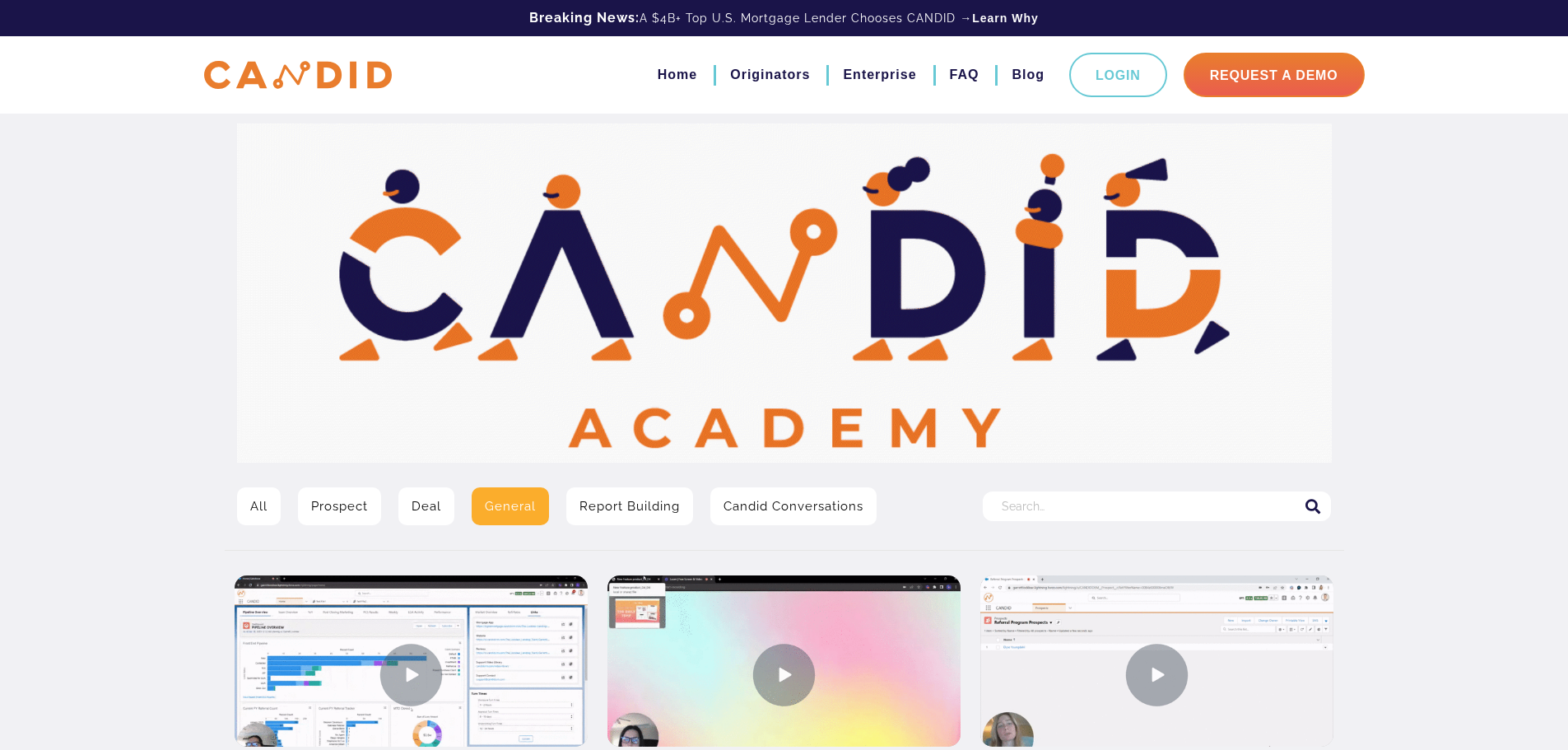
click at [434, 509] on link "Deal" at bounding box center [426, 505] width 56 height 38
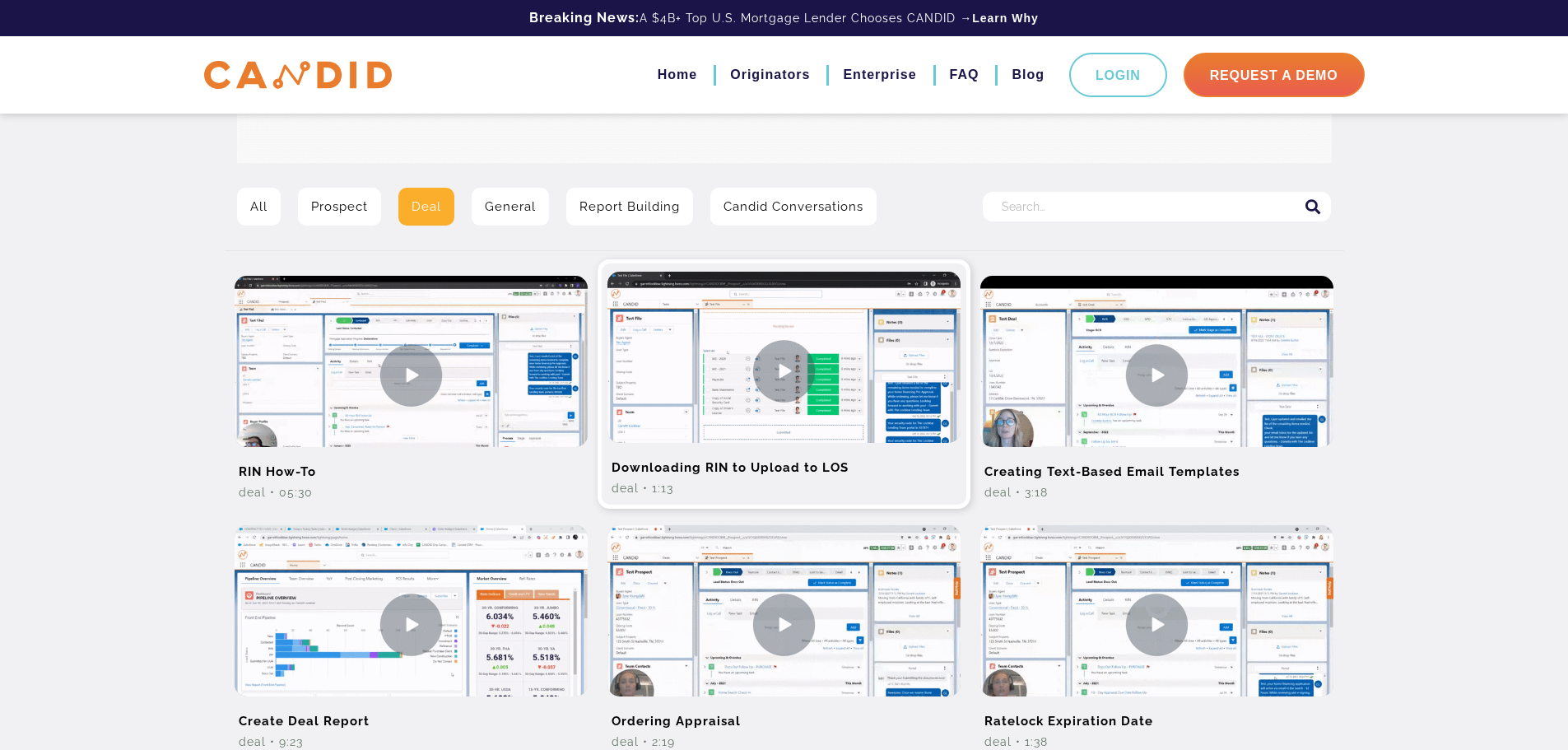
scroll to position [329, 0]
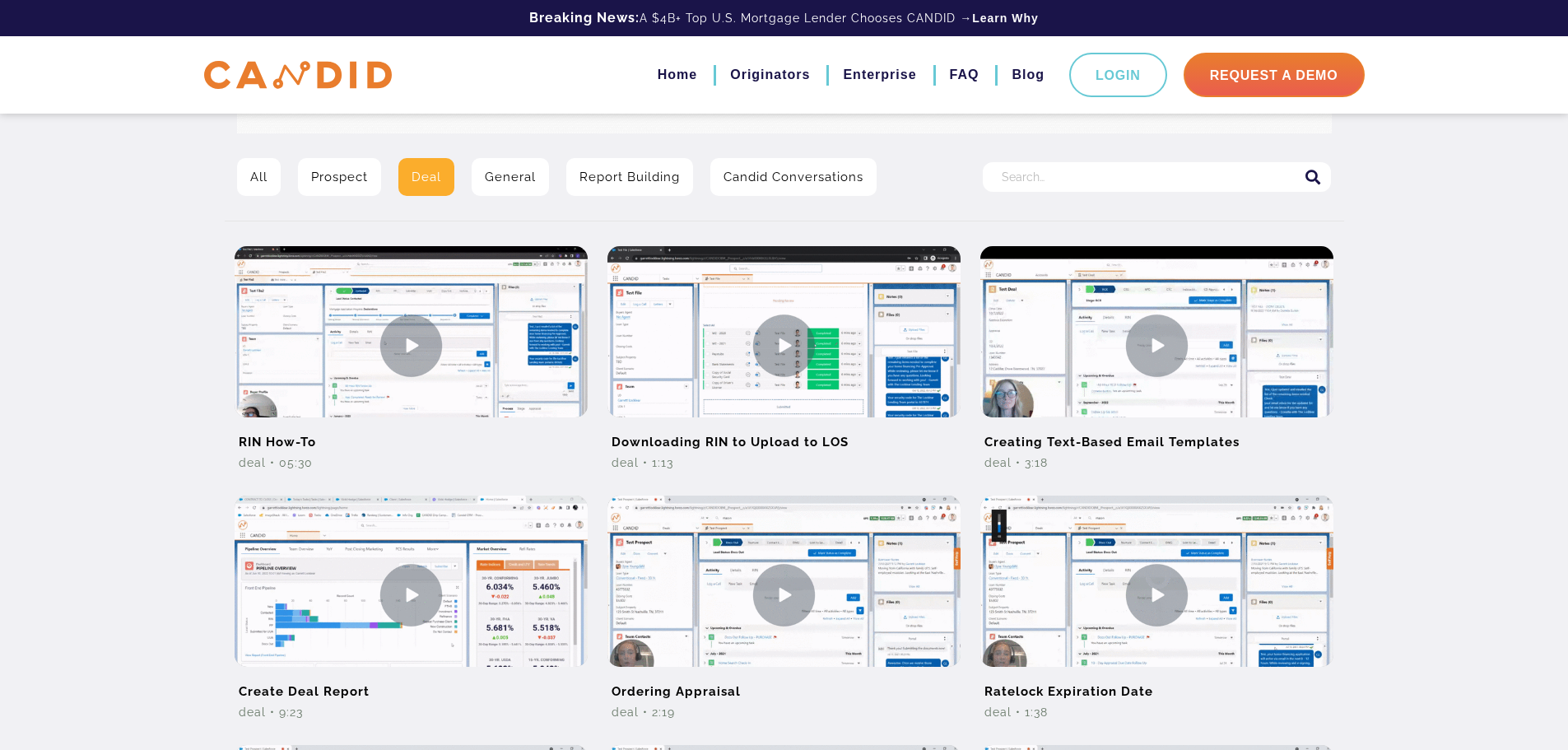
click at [349, 179] on link "Prospect" at bounding box center [340, 176] width 83 height 38
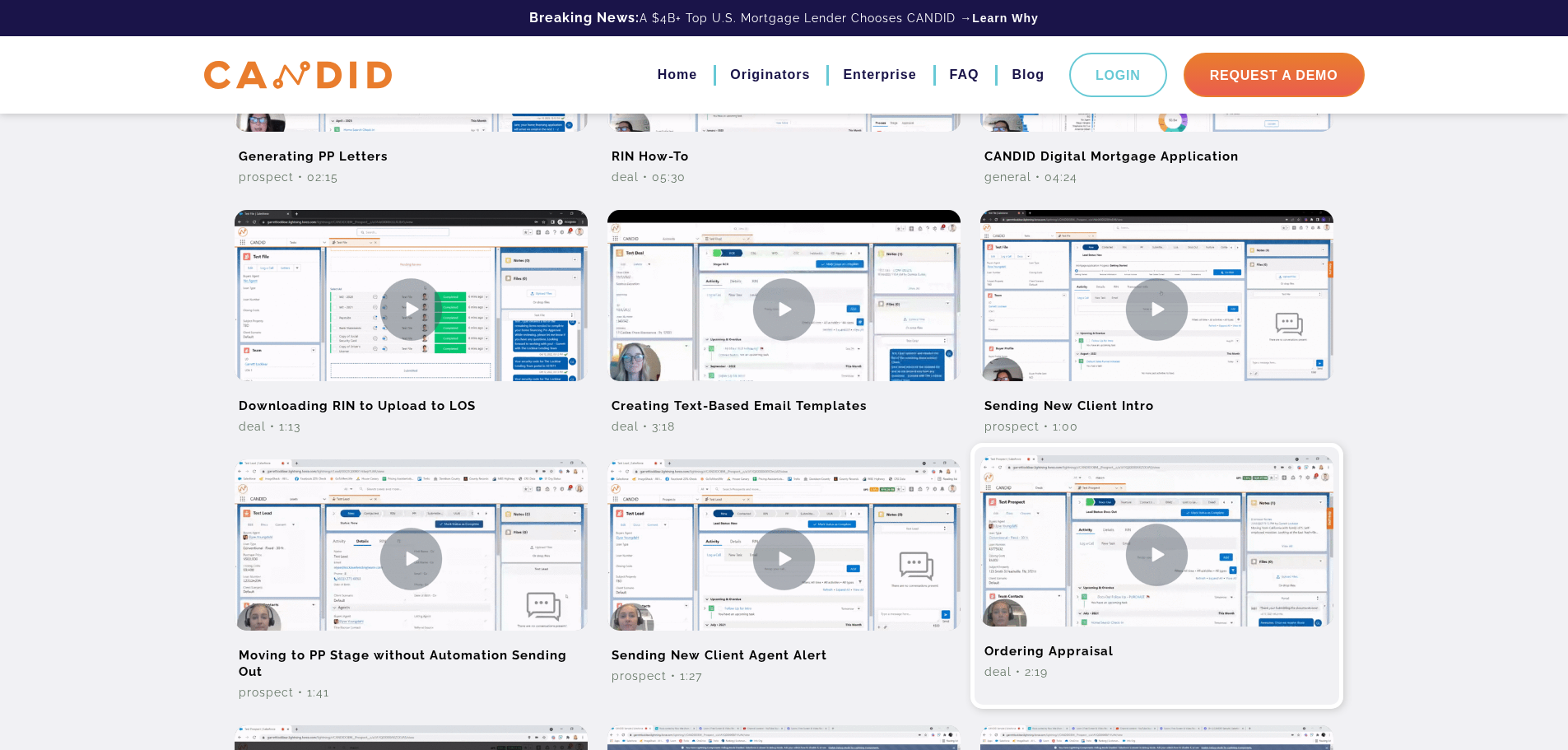
scroll to position [659, 0]
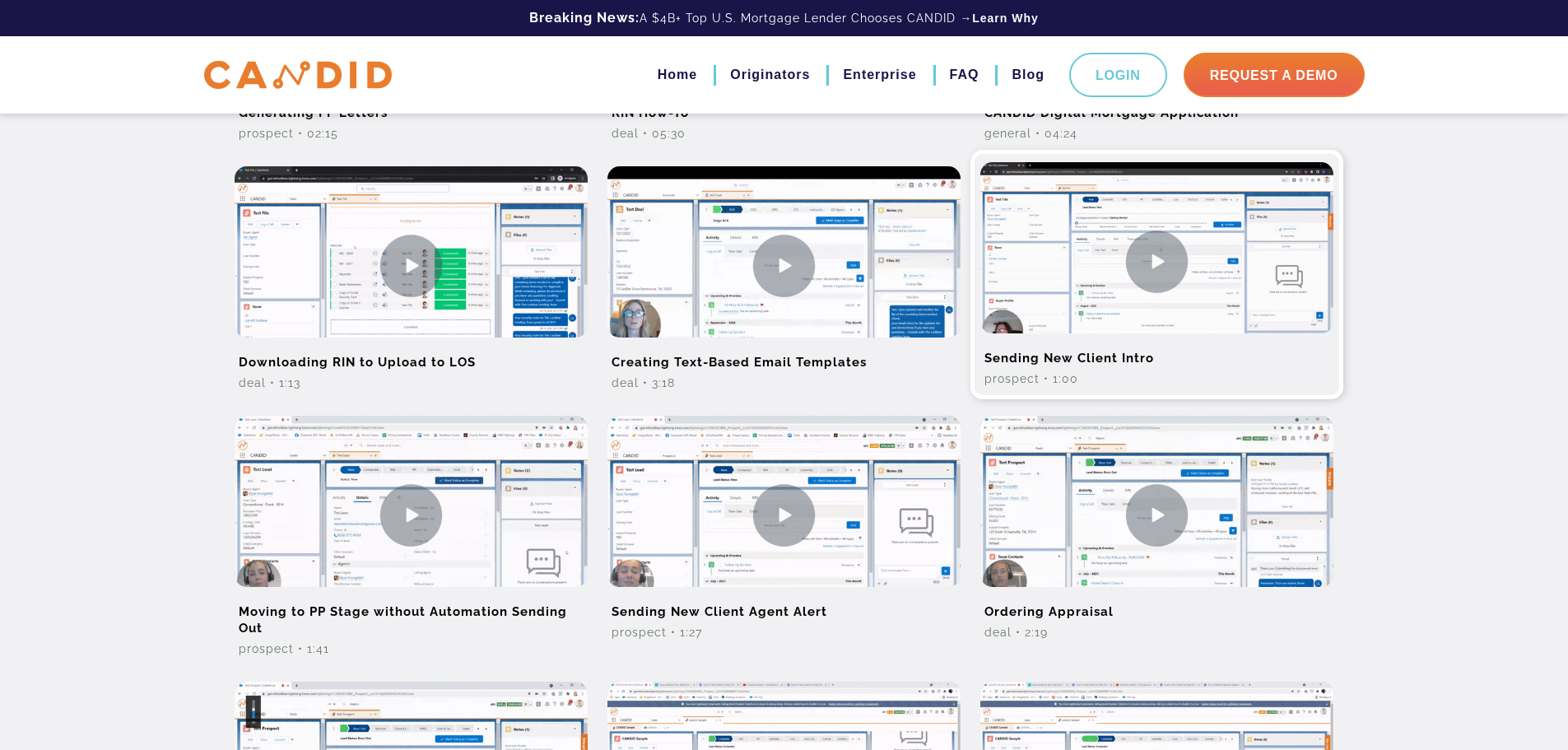
click at [1184, 333] on img at bounding box center [1156, 261] width 353 height 198
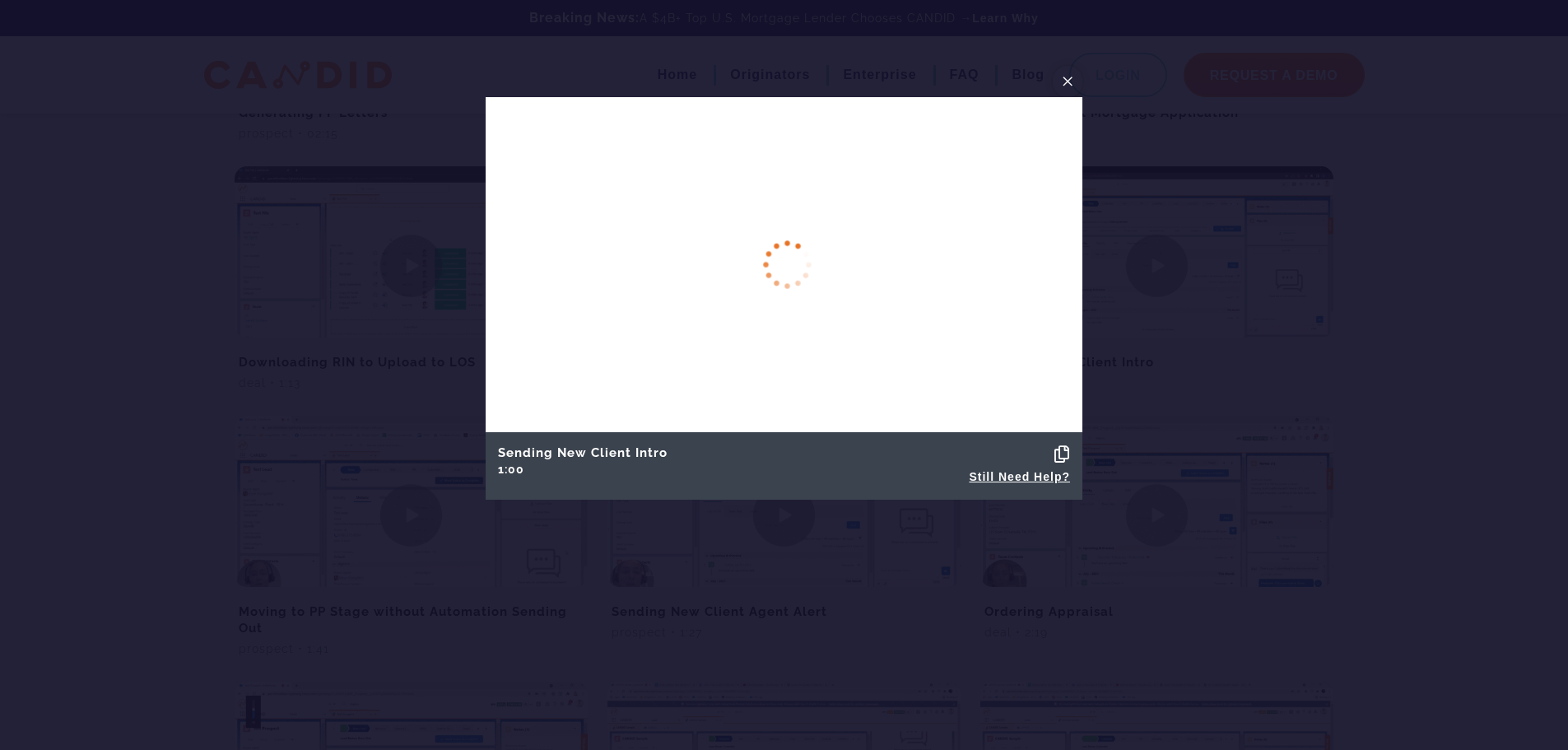
click at [1072, 77] on span "×" at bounding box center [1067, 81] width 13 height 26
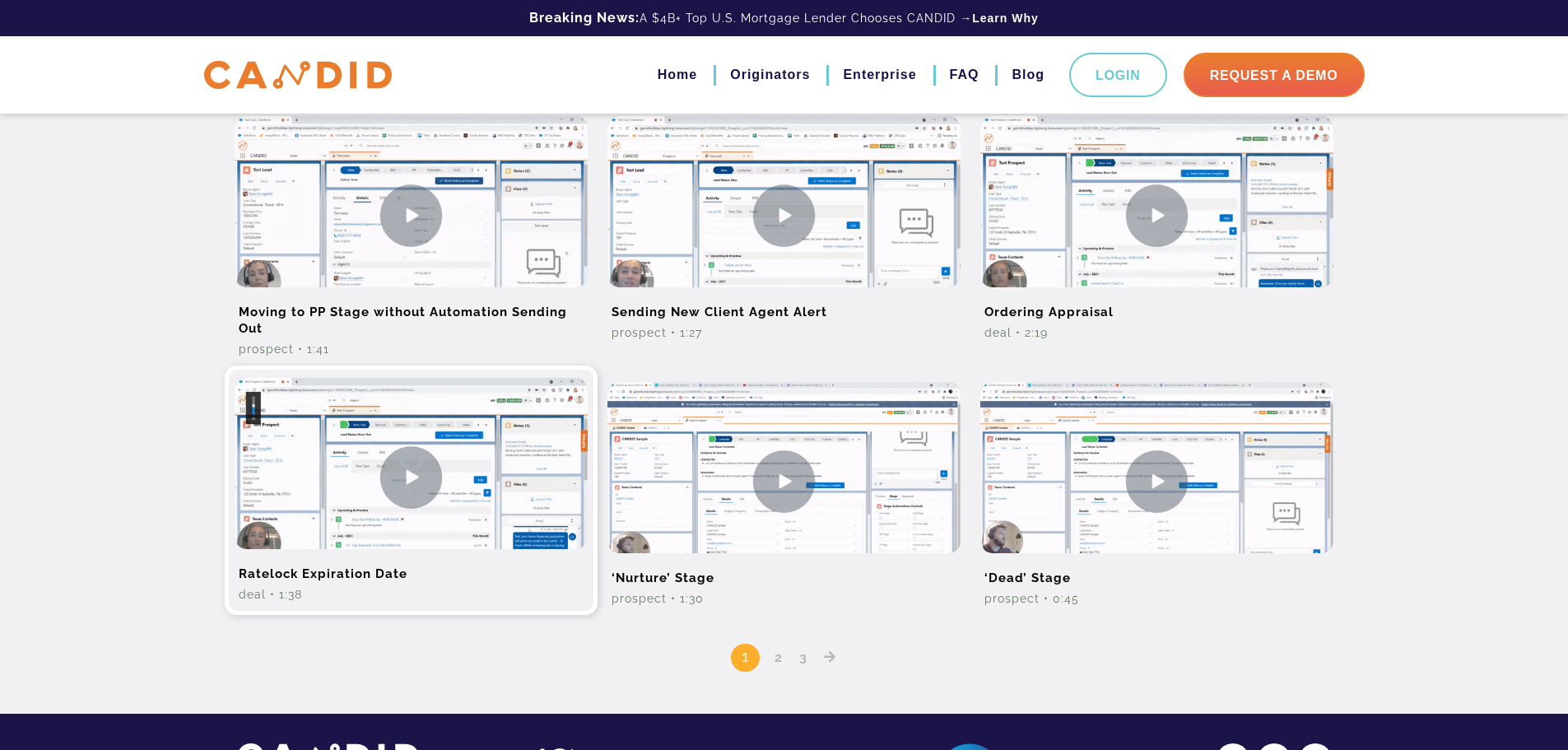
scroll to position [988, 0]
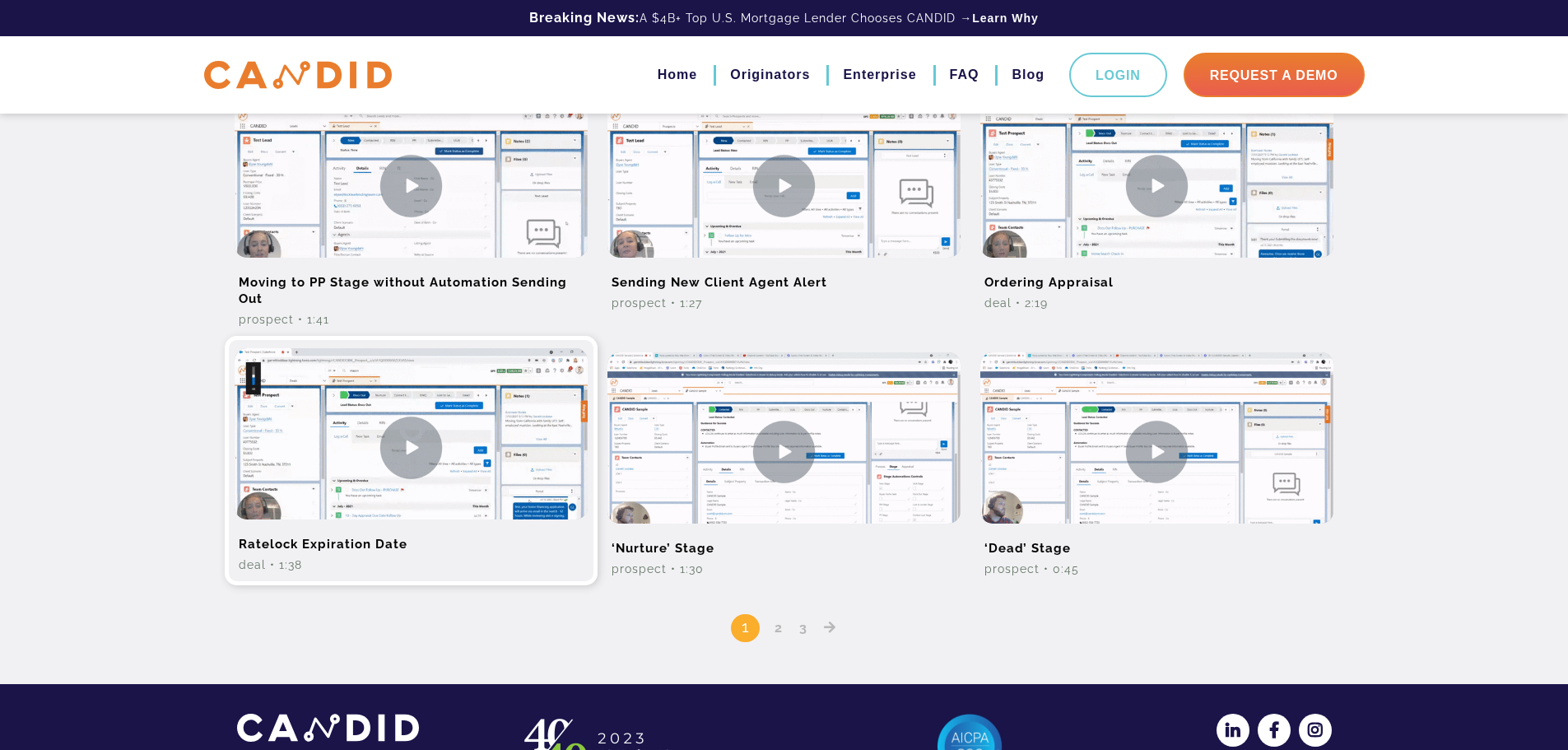
click at [432, 491] on img at bounding box center [411, 448] width 353 height 198
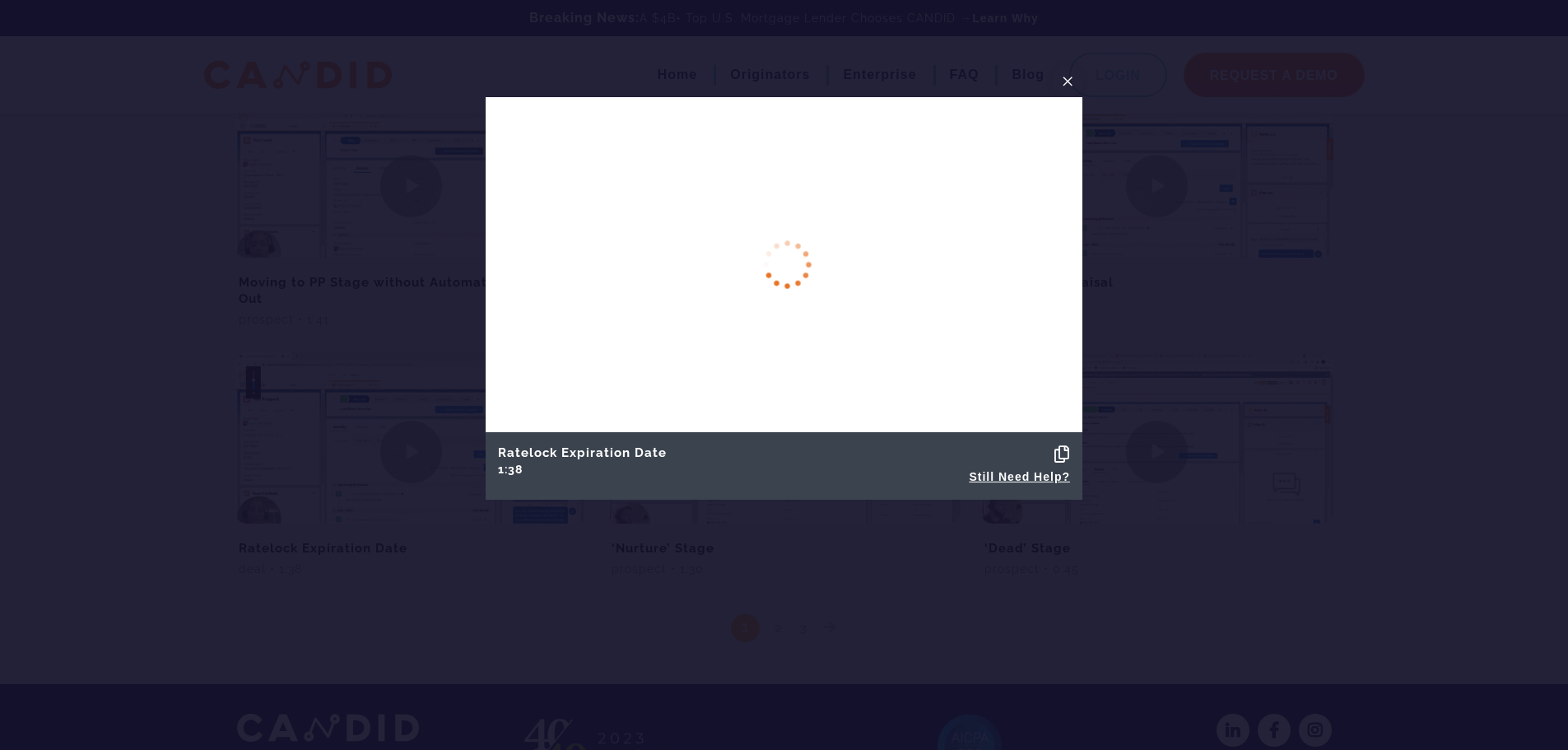
scroll to position [925, 0]
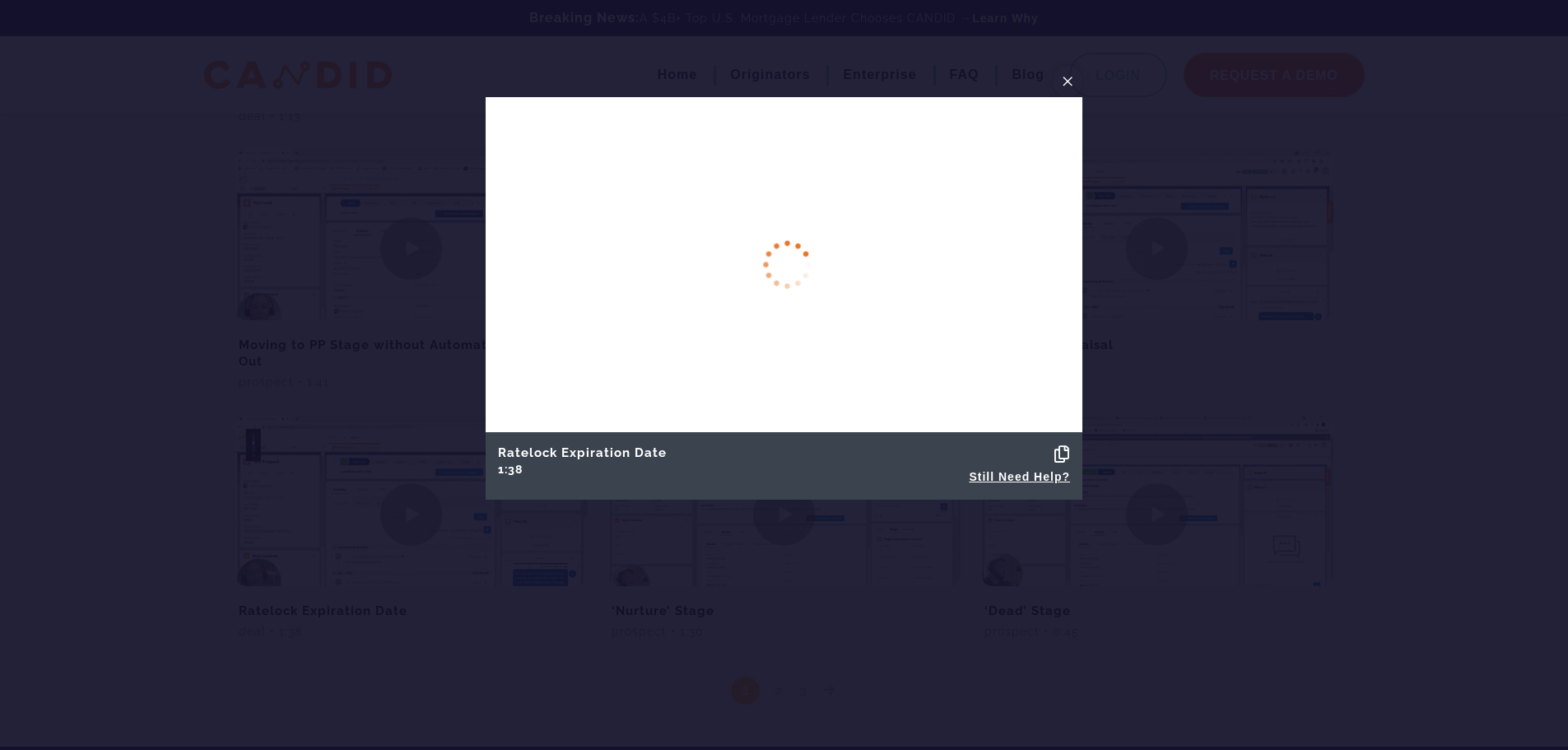
click at [1072, 83] on span "×" at bounding box center [1067, 81] width 13 height 26
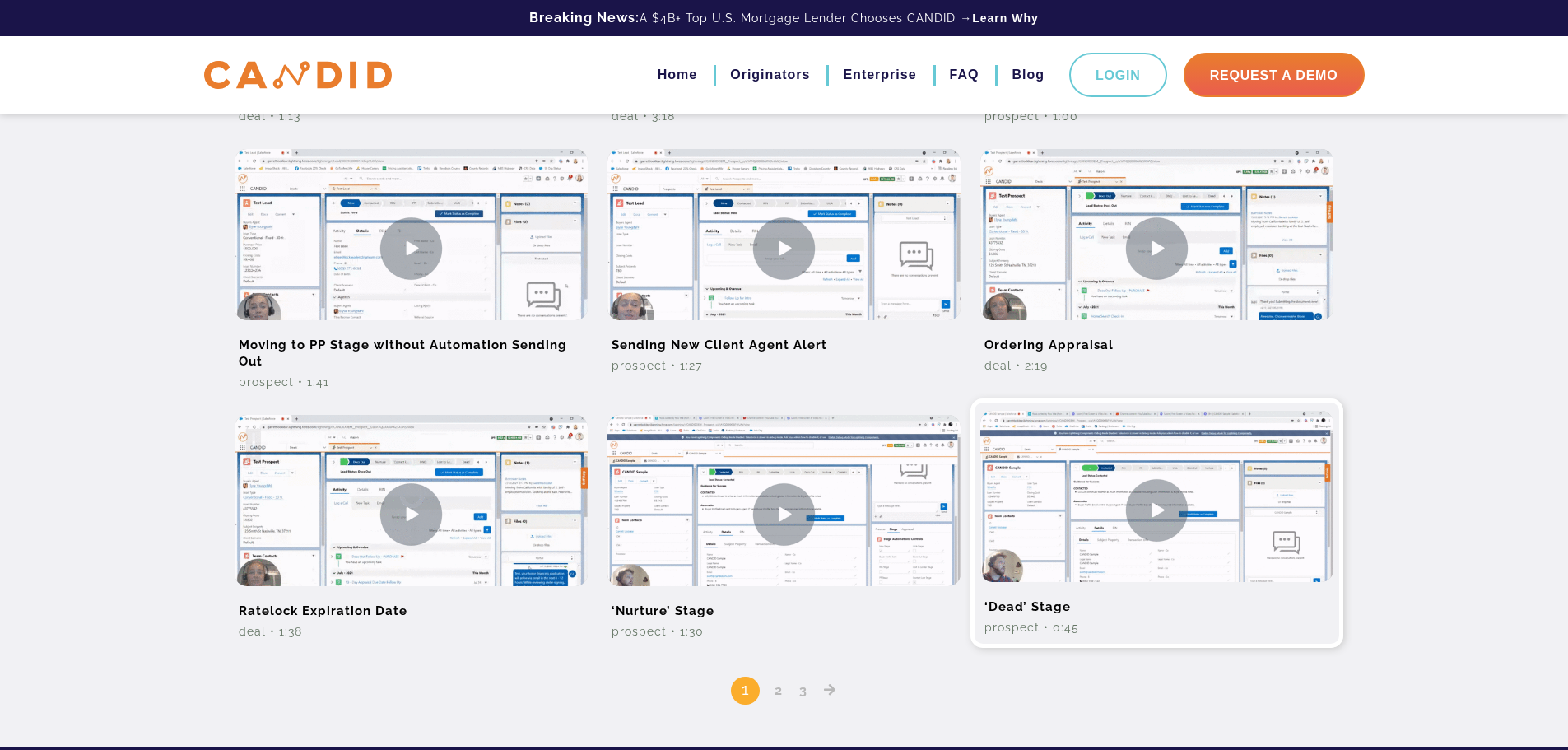
click at [1035, 549] on img at bounding box center [1156, 510] width 353 height 198
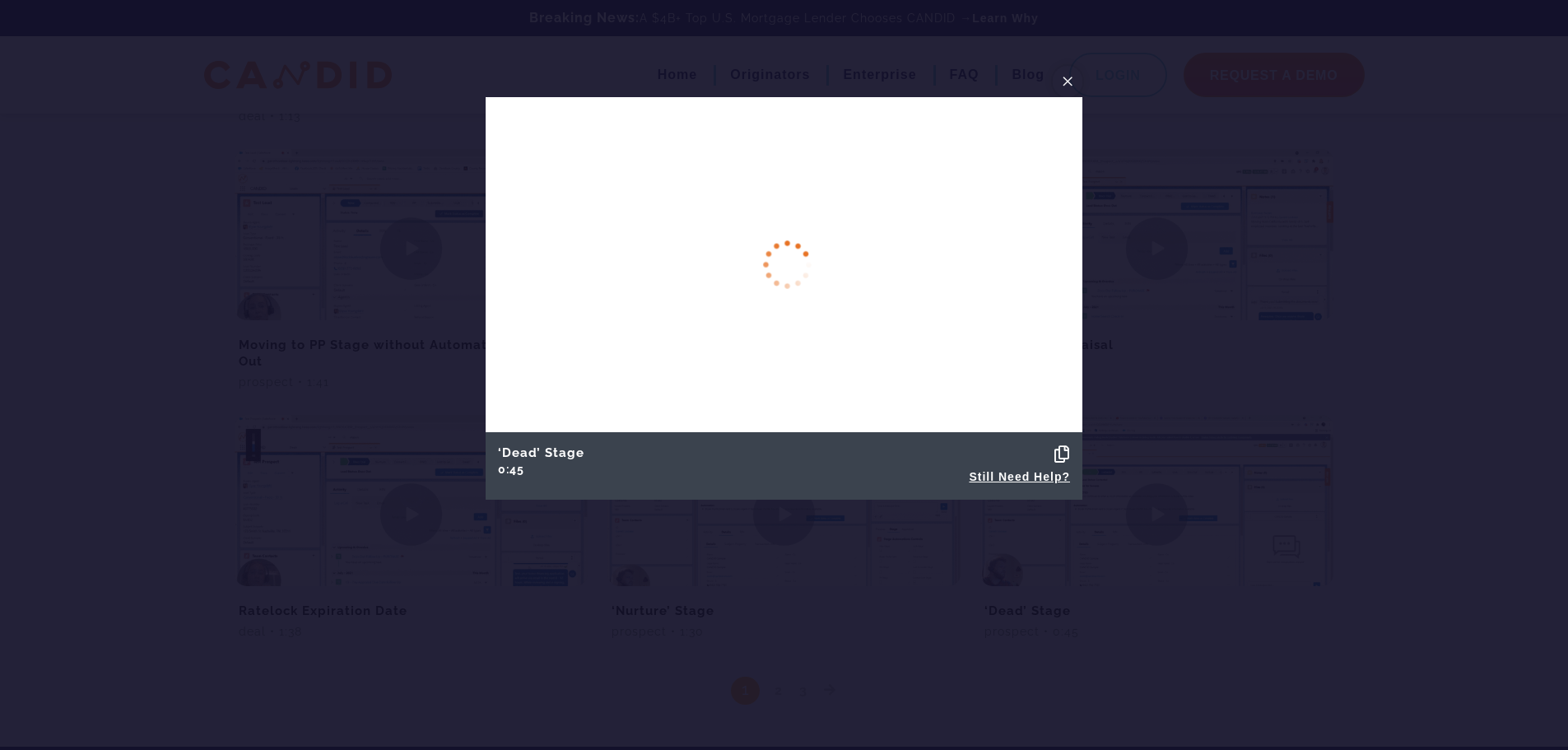
click at [1073, 83] on span "×" at bounding box center [1067, 81] width 13 height 26
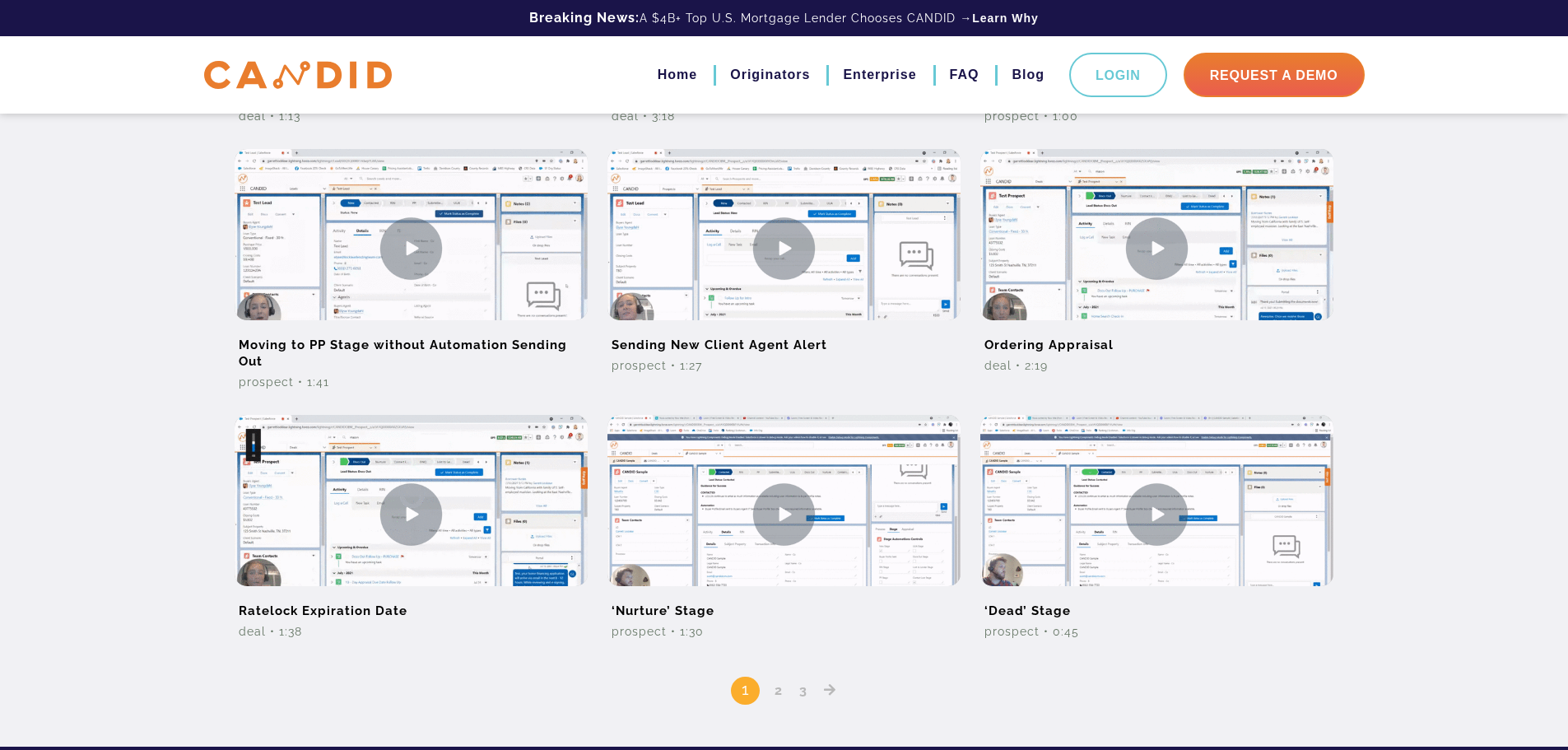
click at [833, 690] on icon "Posts pagination" at bounding box center [830, 690] width 13 height 13
